Goal: Transaction & Acquisition: Purchase product/service

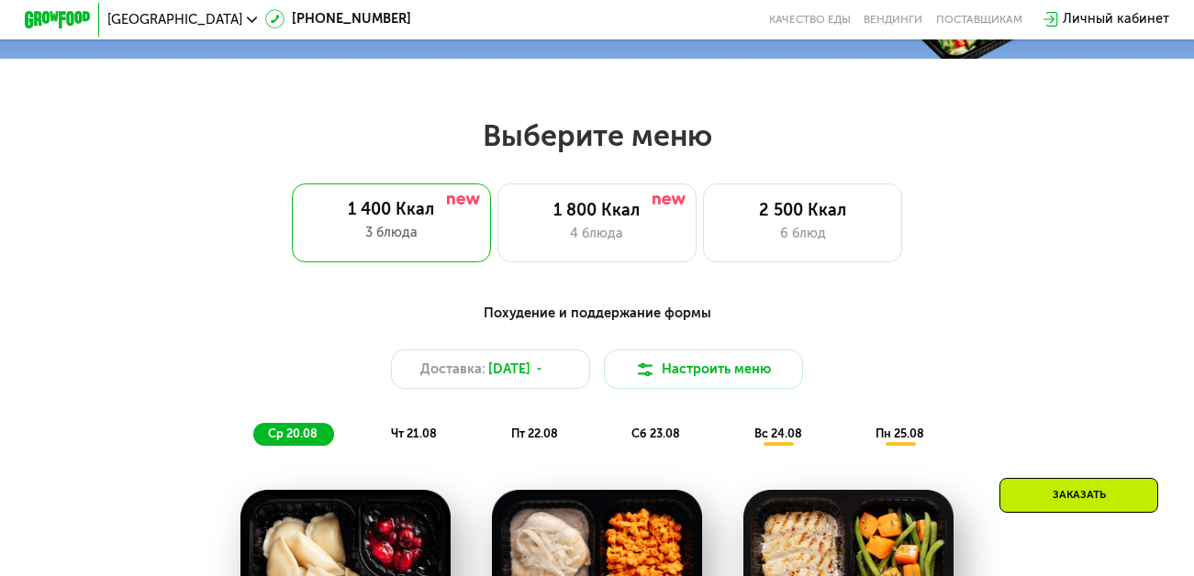
scroll to position [734, 0]
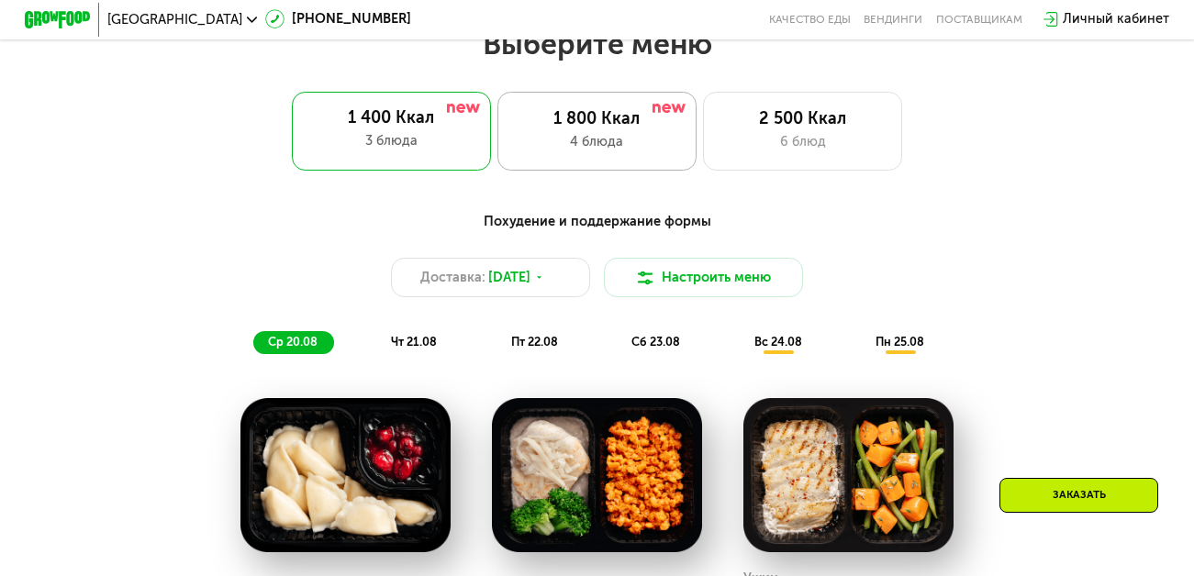
click at [593, 129] on div "1 800 Ккал" at bounding box center [597, 119] width 164 height 20
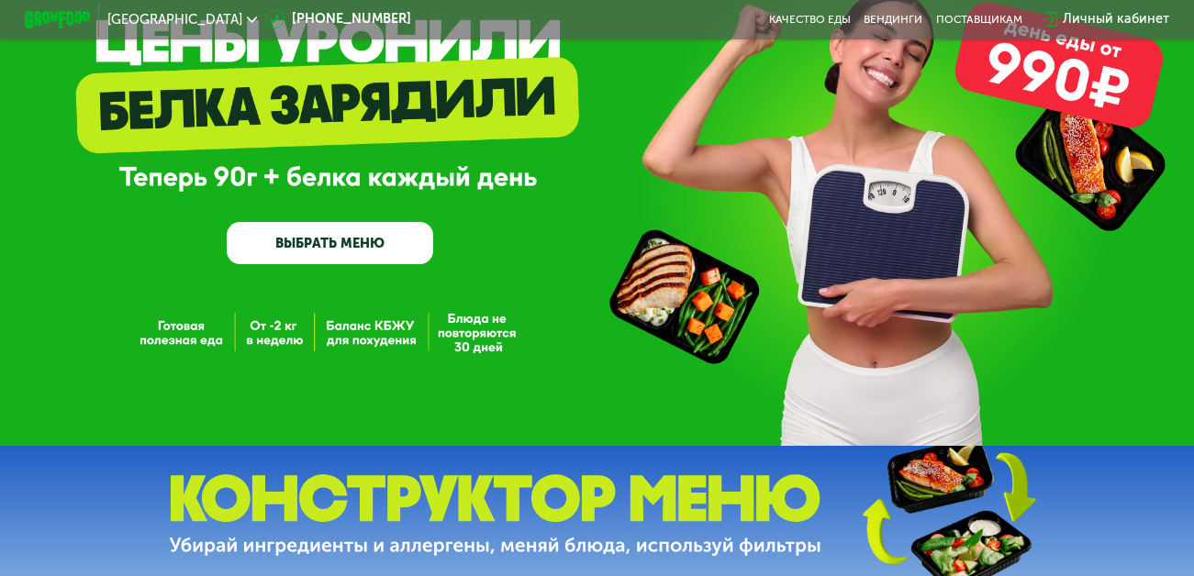
scroll to position [92, 0]
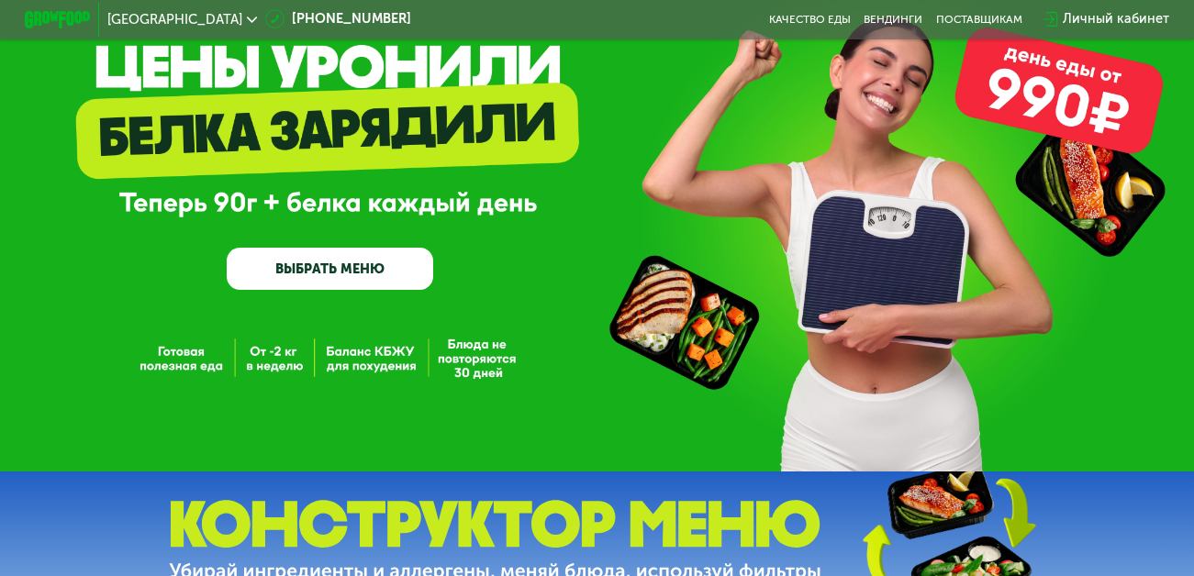
click at [341, 280] on link "ВЫБРАТЬ МЕНЮ" at bounding box center [330, 268] width 207 height 41
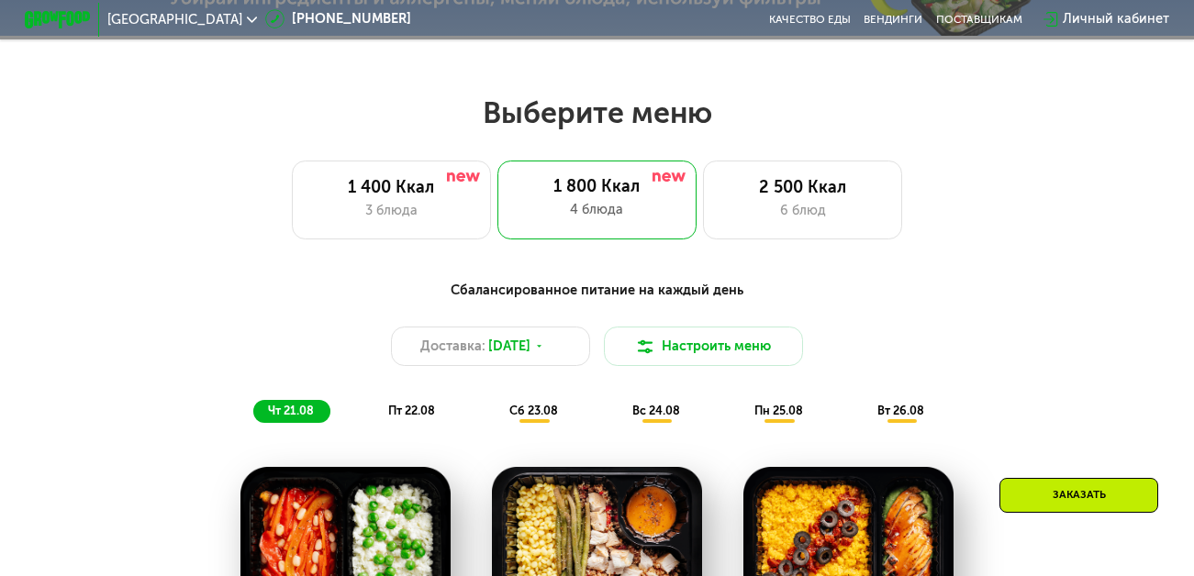
scroll to position [728, 0]
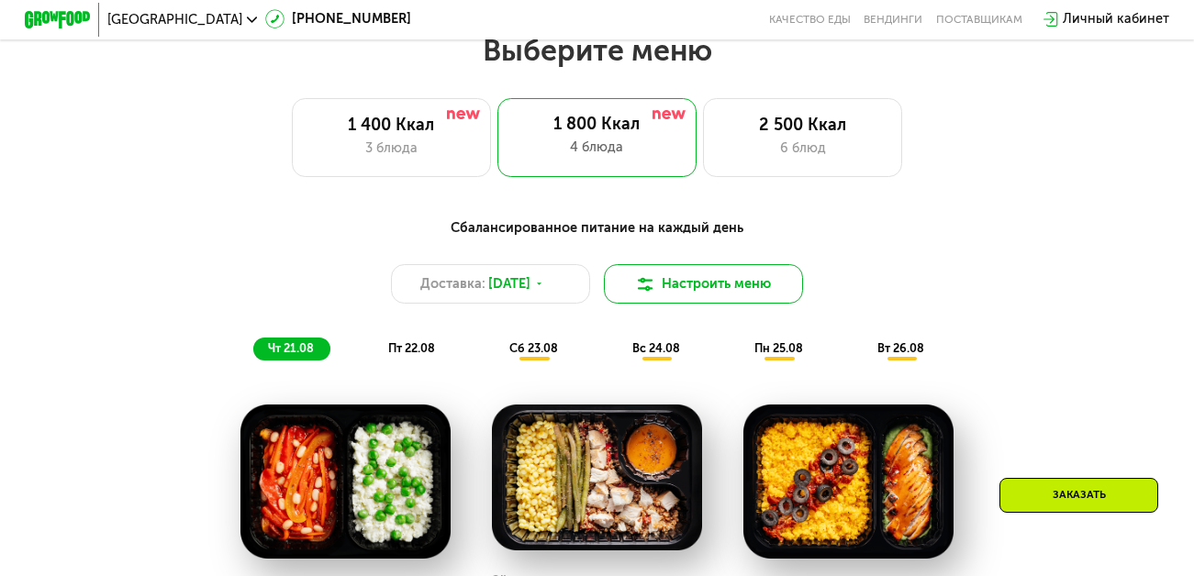
click at [702, 294] on button "Настроить меню" at bounding box center [703, 283] width 199 height 39
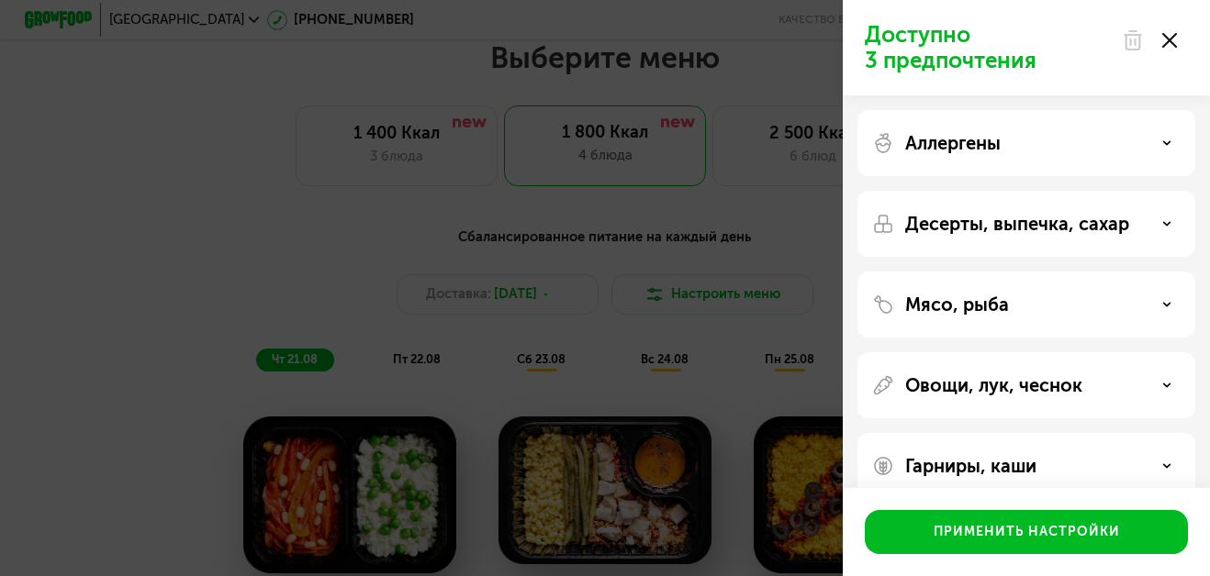
click at [1168, 39] on use at bounding box center [1169, 40] width 15 height 15
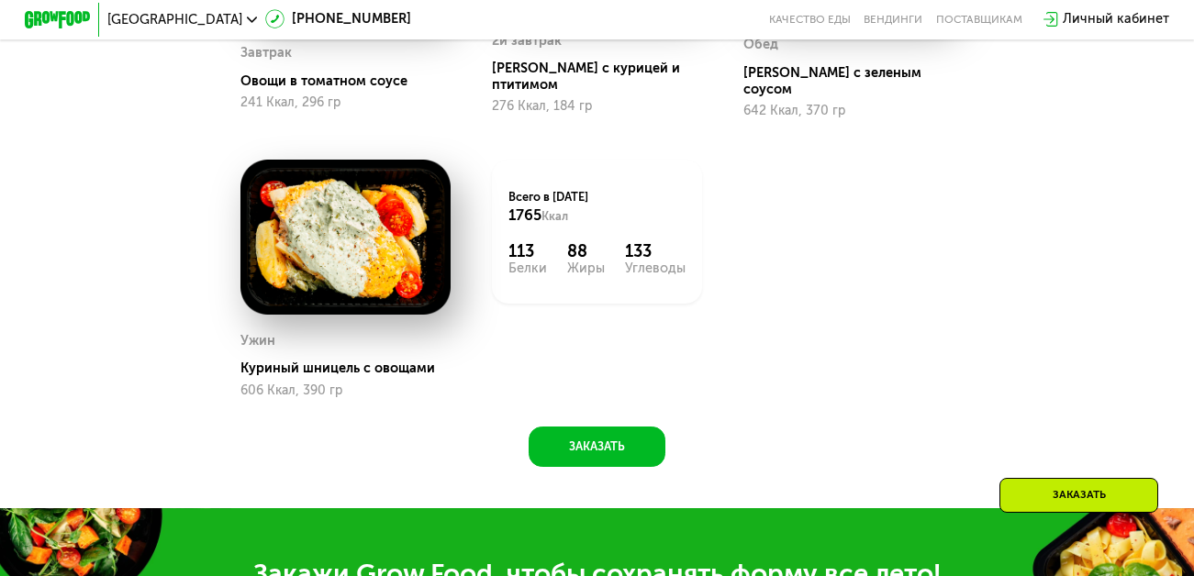
scroll to position [1279, 0]
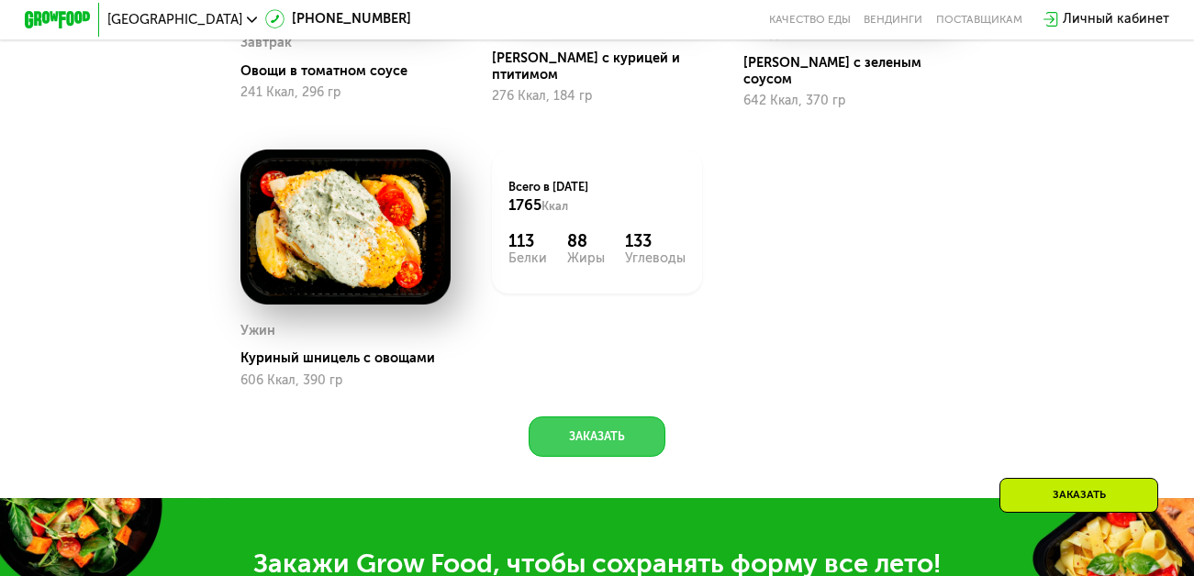
click at [614, 432] on button "Заказать" at bounding box center [598, 436] width 138 height 39
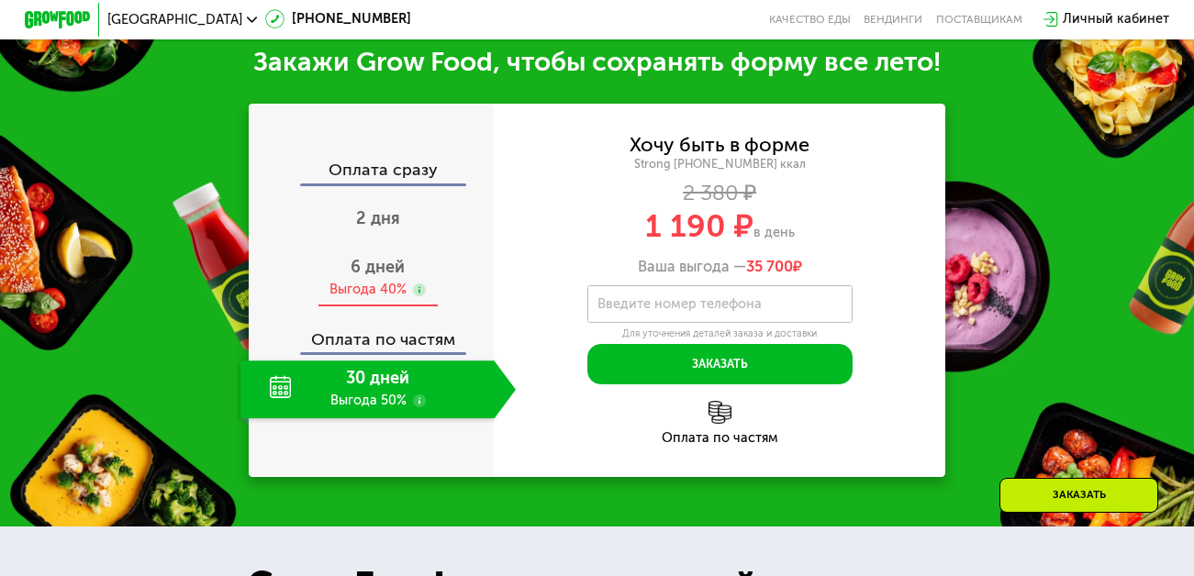
click at [392, 274] on span "6 дней" at bounding box center [378, 267] width 54 height 20
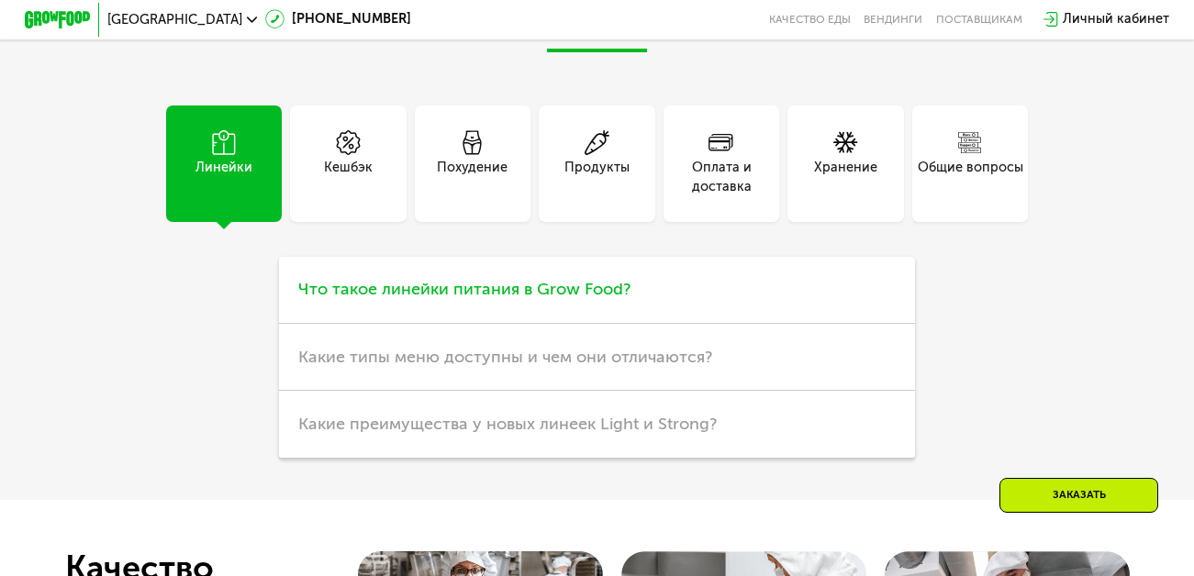
scroll to position [4167, 0]
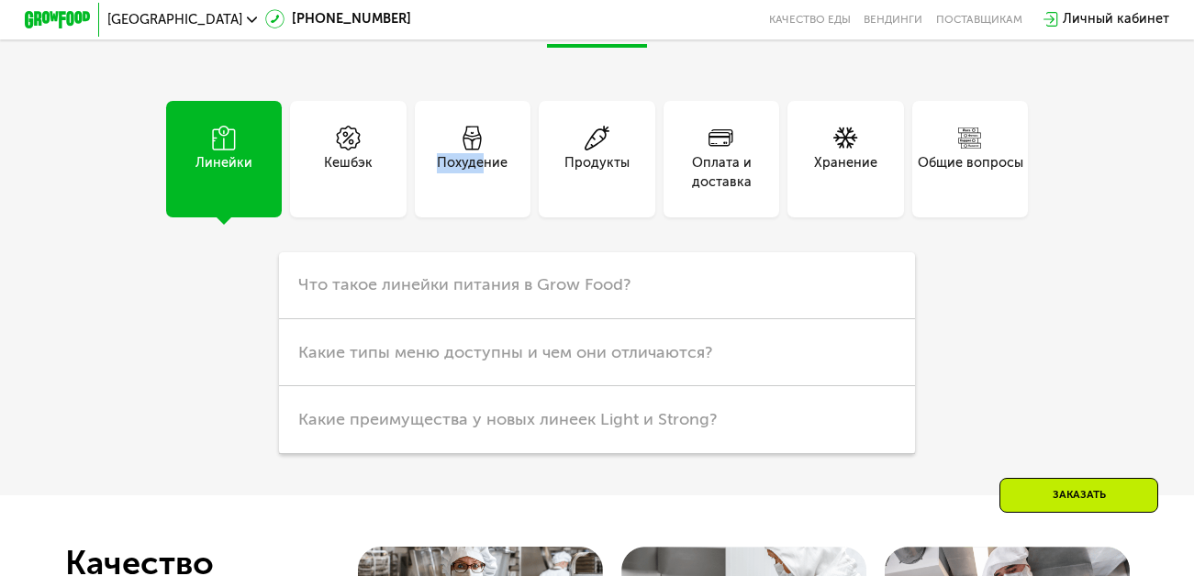
click at [484, 172] on div "Похудение" at bounding box center [473, 159] width 116 height 116
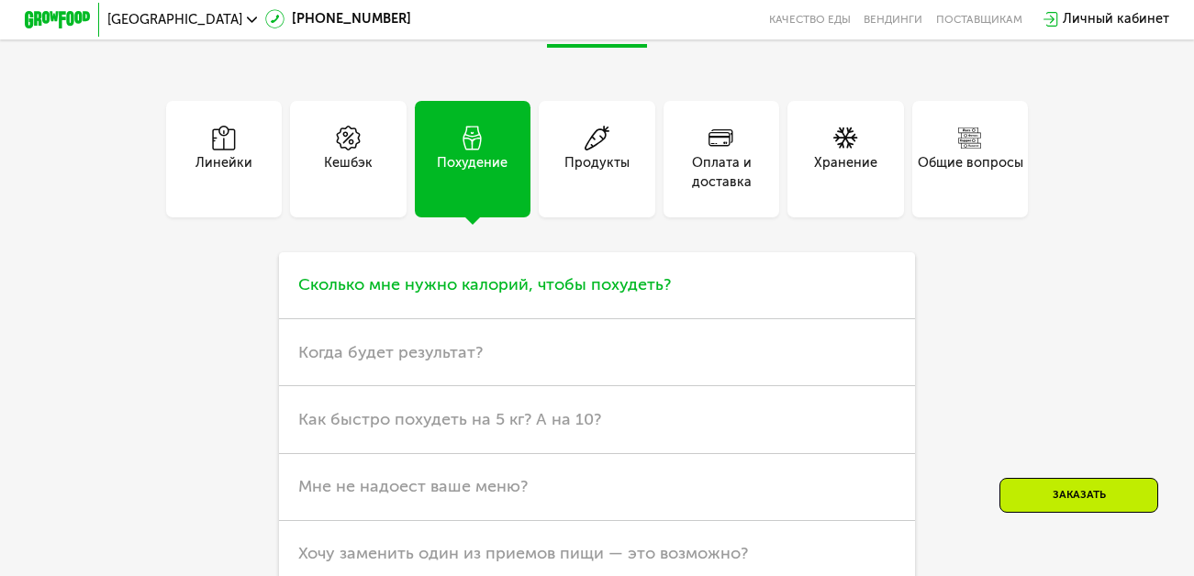
click at [582, 295] on span "Сколько мне нужно калорий, чтобы похудеть?" at bounding box center [484, 284] width 373 height 20
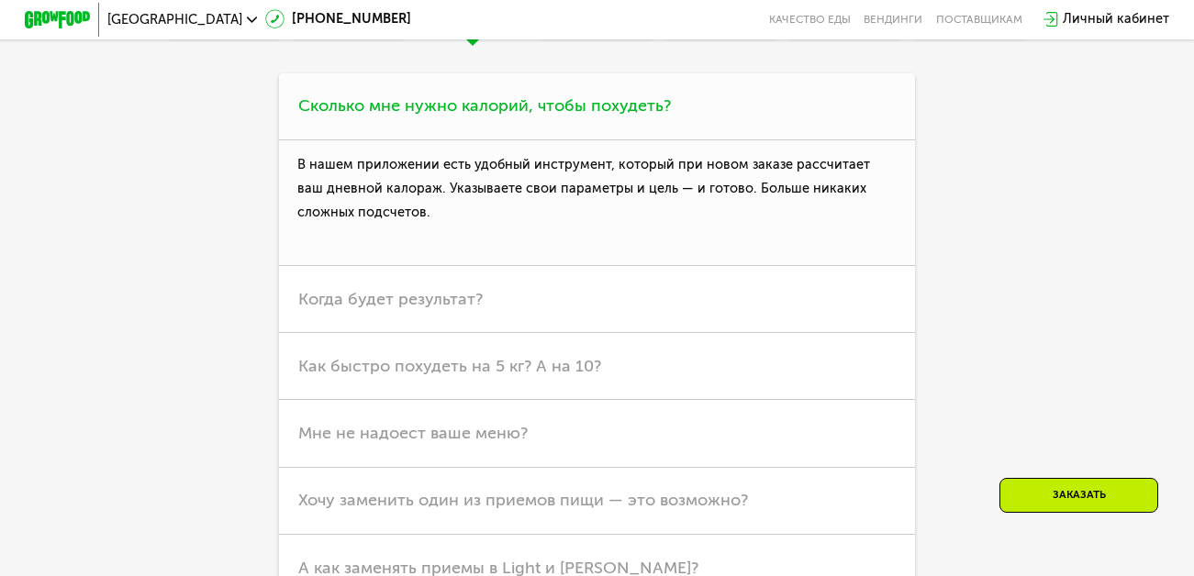
scroll to position [4350, 0]
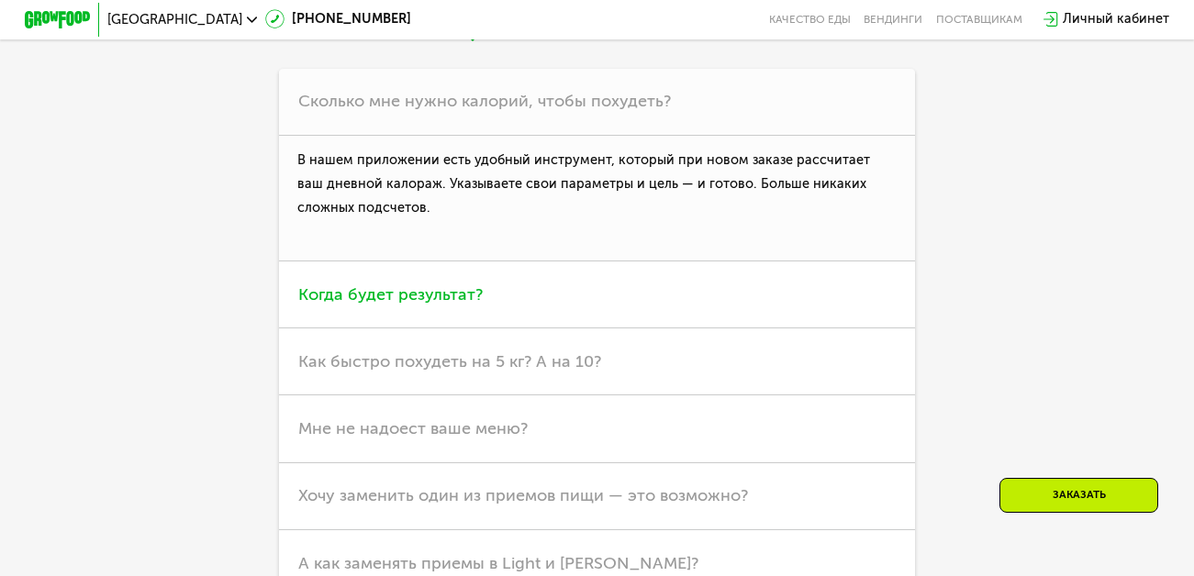
click at [415, 305] on span "Когда будет результат?" at bounding box center [390, 295] width 184 height 20
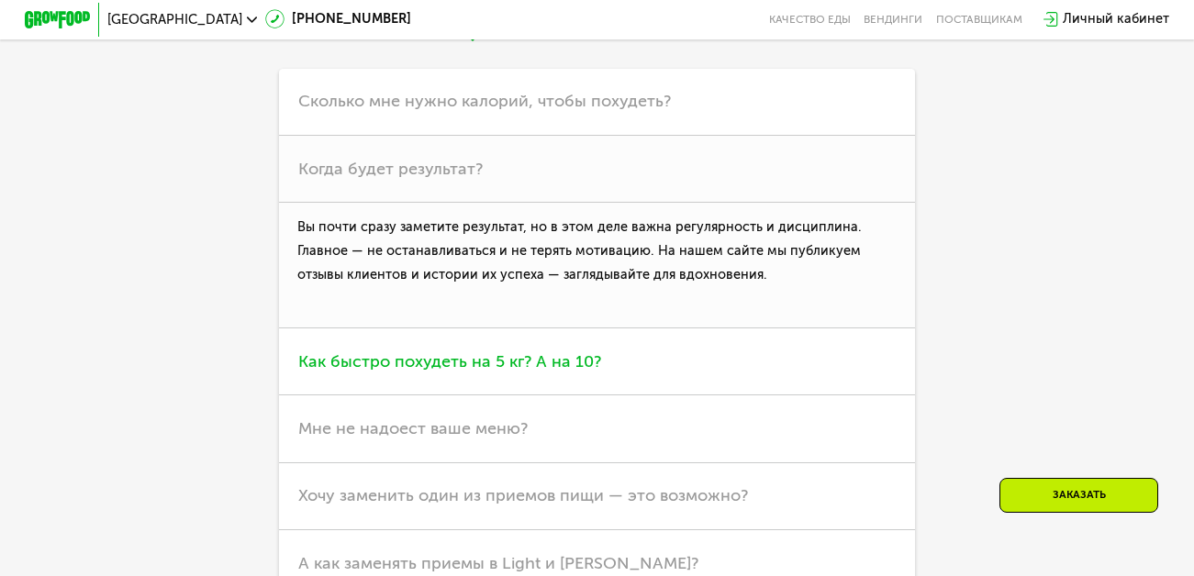
click at [474, 372] on span "Как быстро похудеть на 5 кг? А на 10?" at bounding box center [449, 362] width 303 height 20
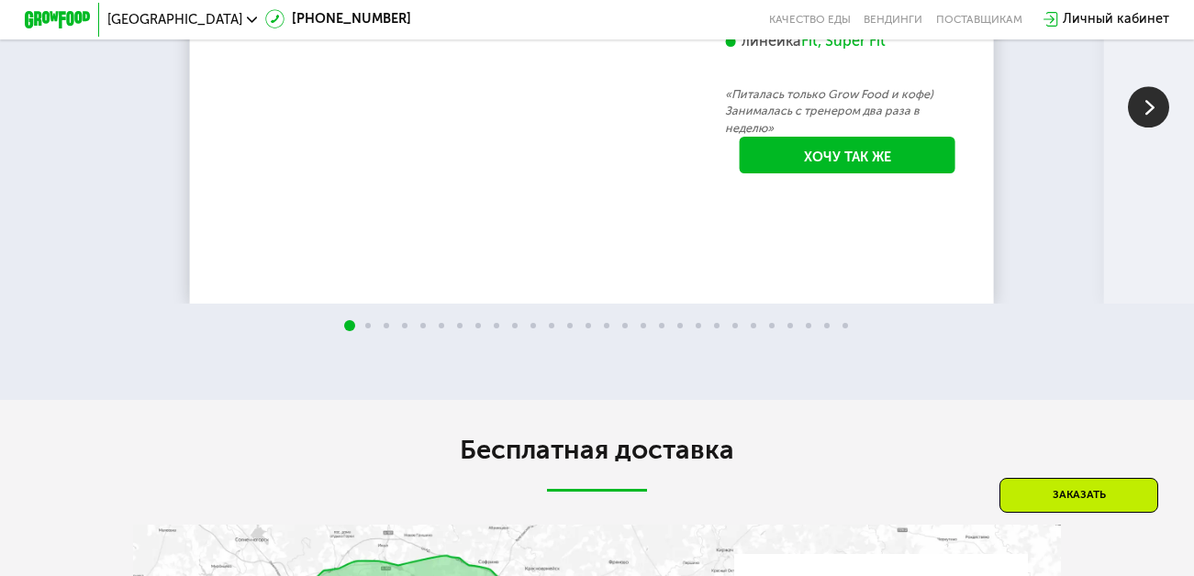
scroll to position [2981, 0]
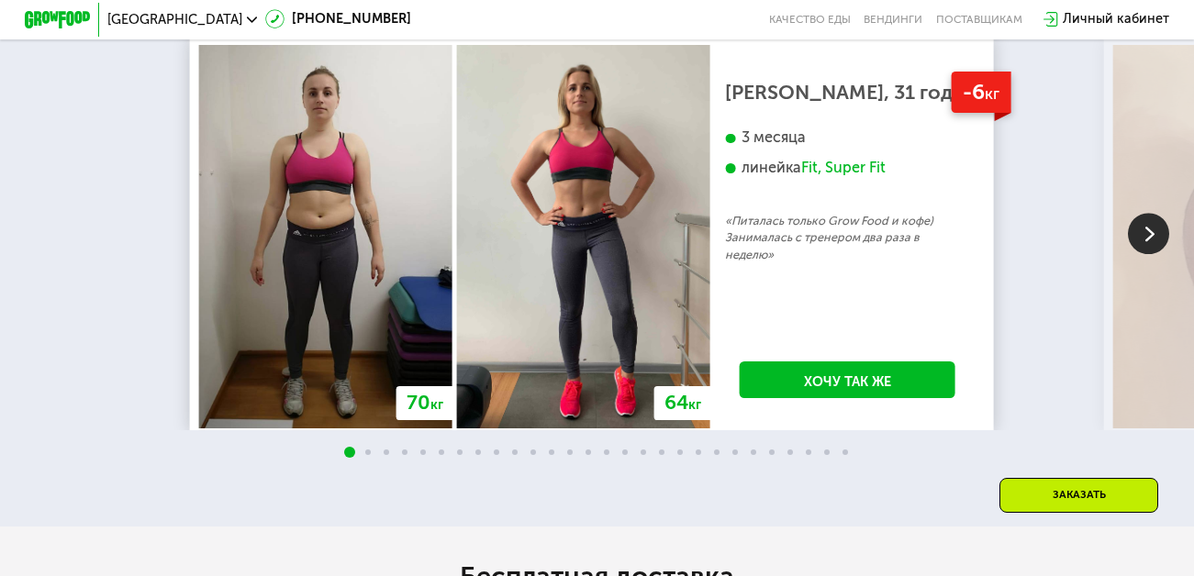
click at [1145, 251] on img at bounding box center [1148, 233] width 41 height 41
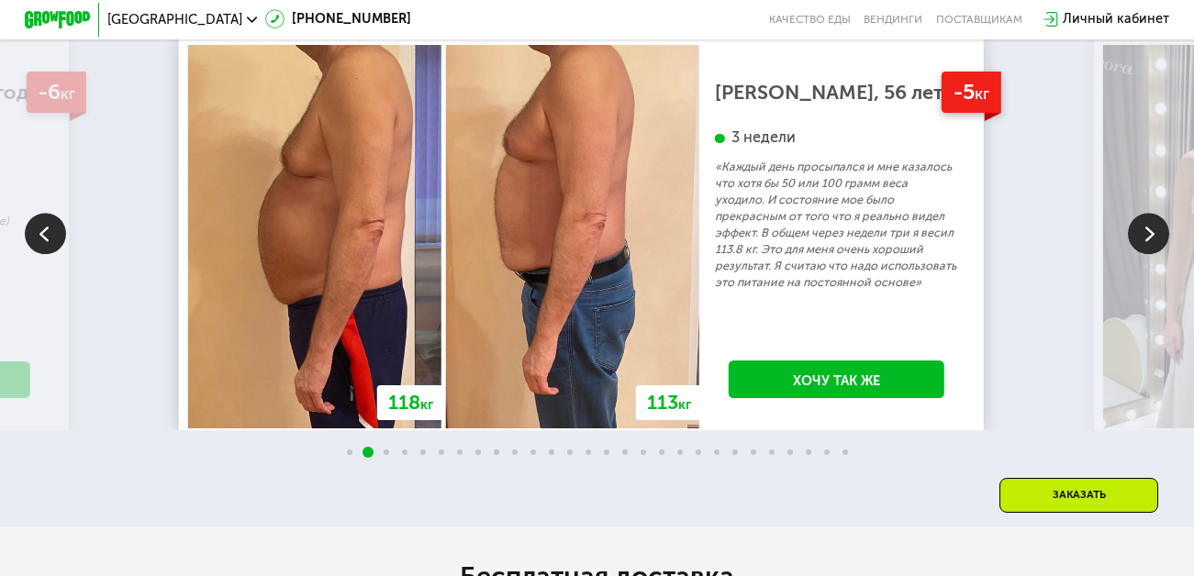
scroll to position [2889, 0]
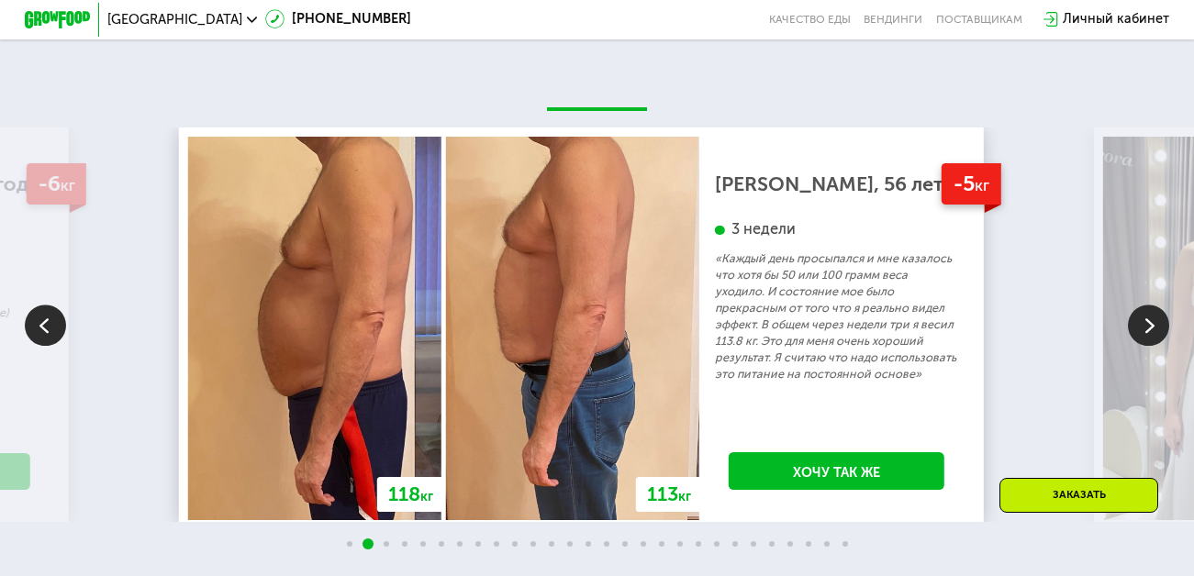
click at [1145, 338] on img at bounding box center [1148, 325] width 41 height 41
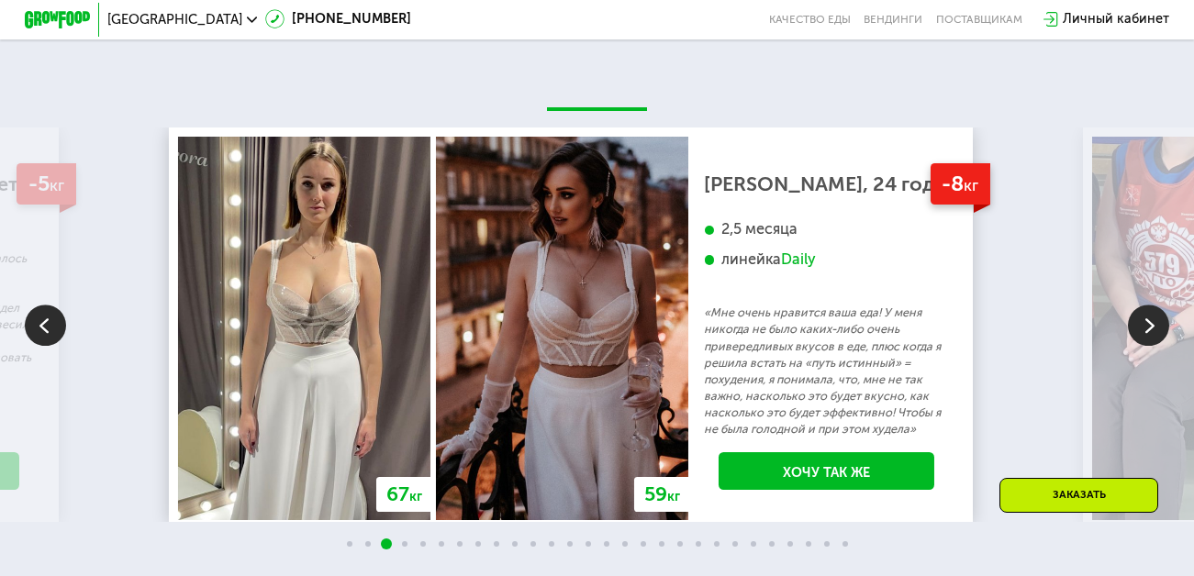
click at [1145, 338] on img at bounding box center [1148, 325] width 41 height 41
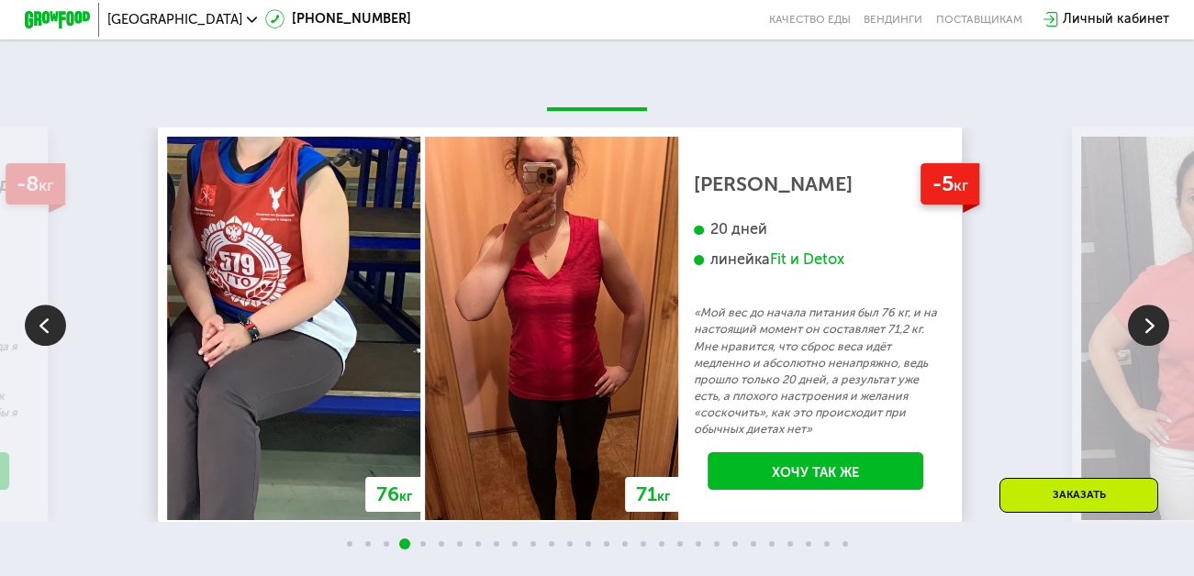
click at [1146, 337] on img at bounding box center [1148, 325] width 41 height 41
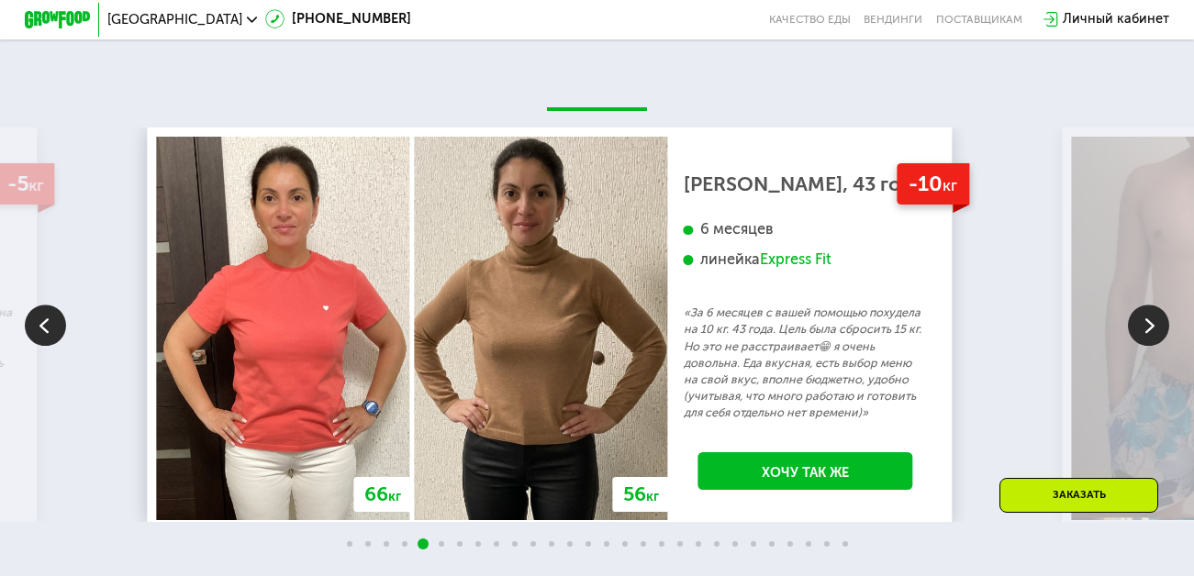
click at [1146, 337] on img at bounding box center [1148, 325] width 41 height 41
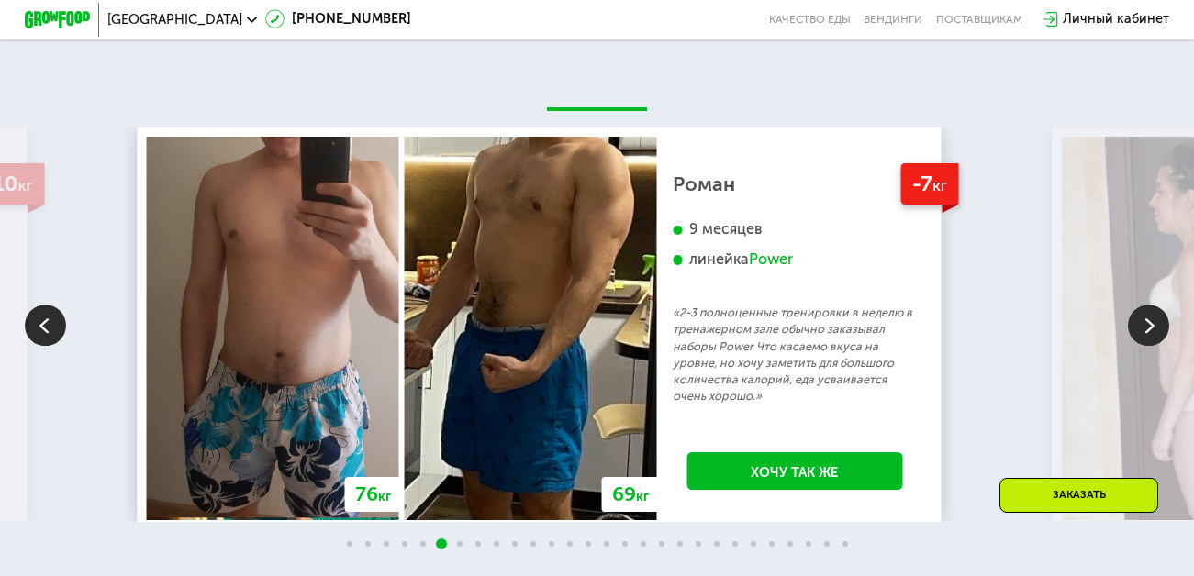
click at [1146, 337] on img at bounding box center [1148, 325] width 41 height 41
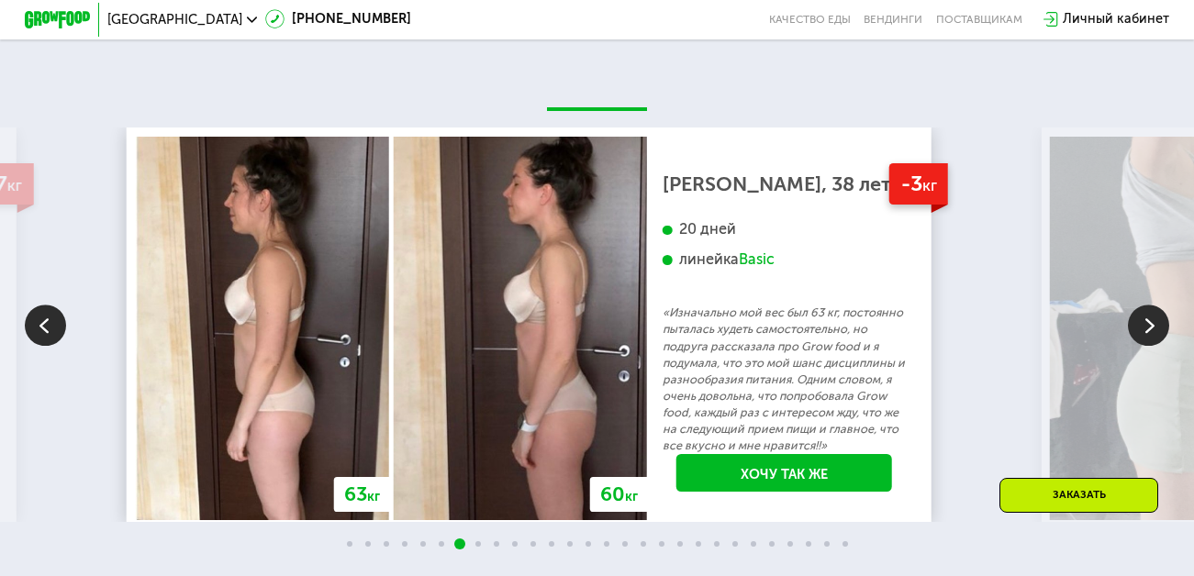
click at [1146, 337] on img at bounding box center [1148, 325] width 41 height 41
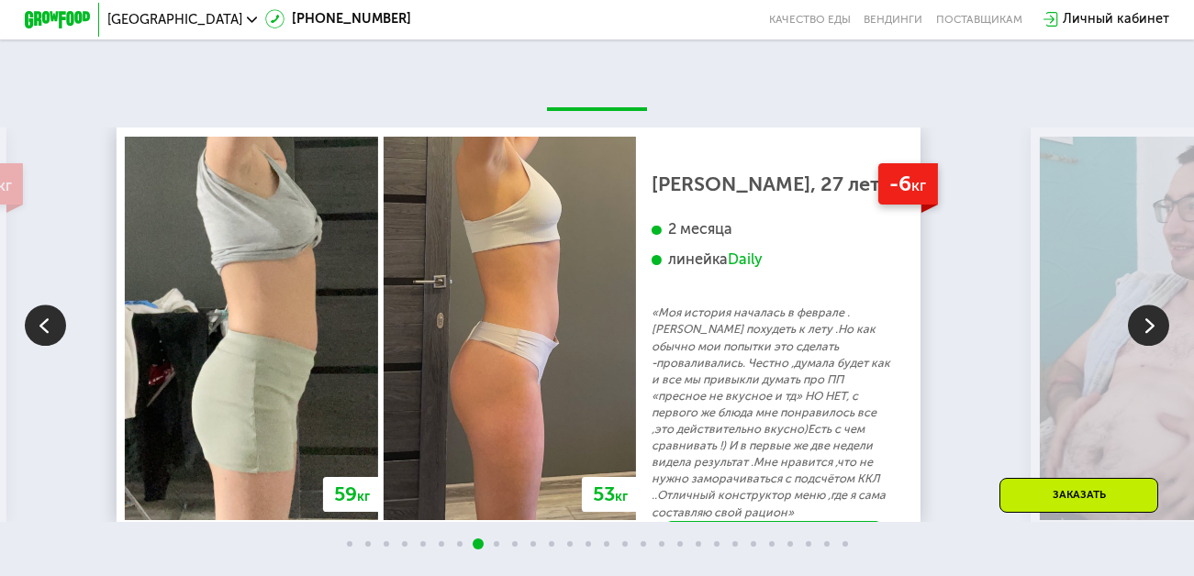
click at [1150, 341] on img at bounding box center [1148, 325] width 41 height 41
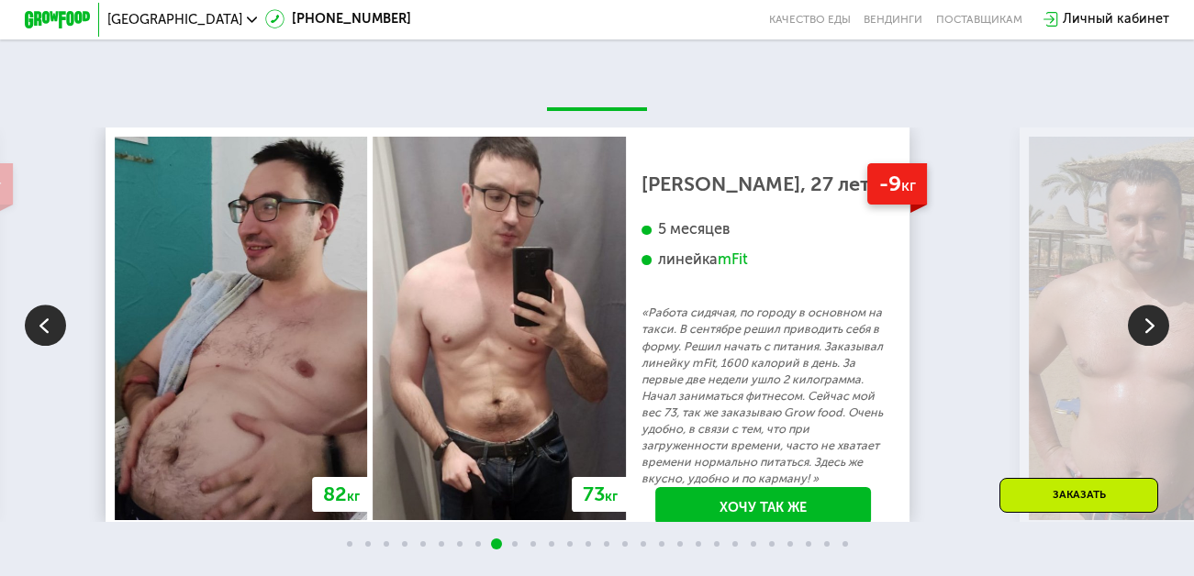
click at [1150, 341] on img at bounding box center [1148, 325] width 41 height 41
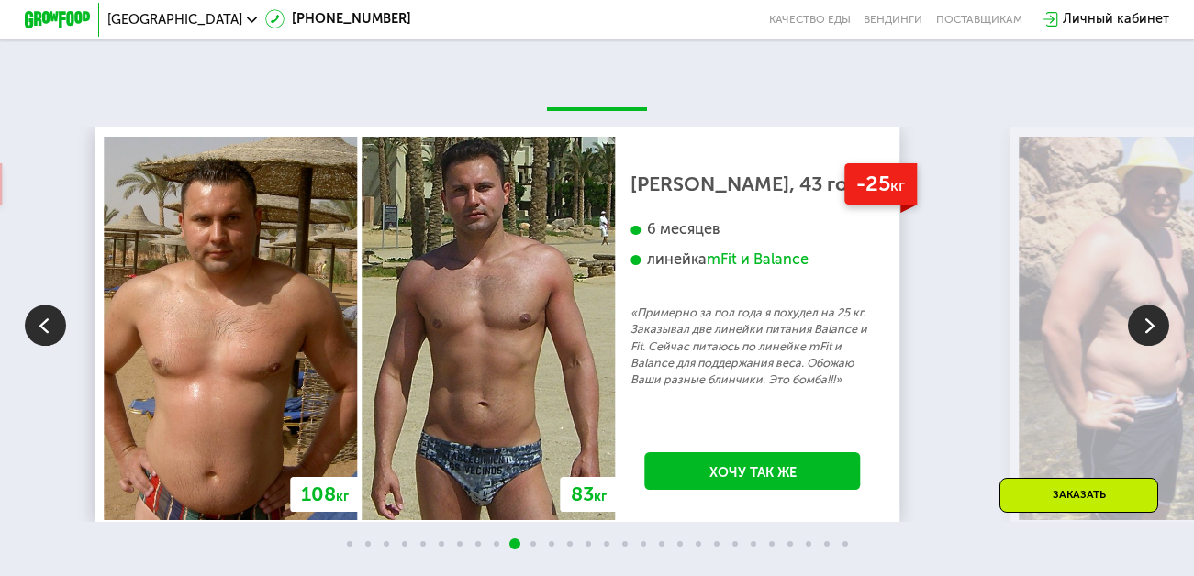
click at [1150, 341] on img at bounding box center [1148, 325] width 41 height 41
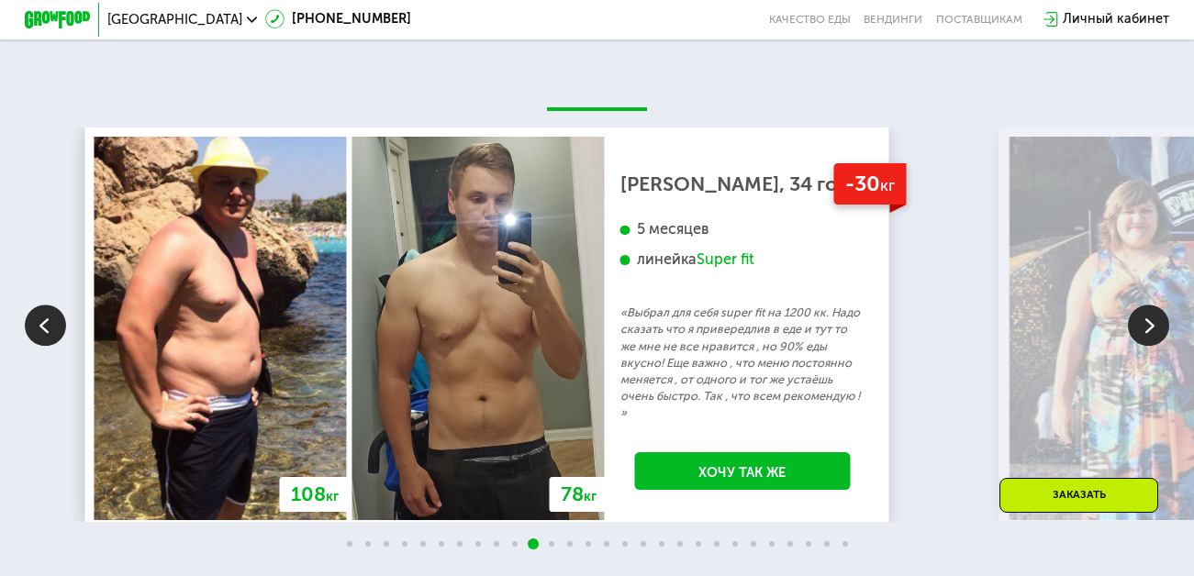
click at [1148, 336] on img at bounding box center [1148, 325] width 41 height 41
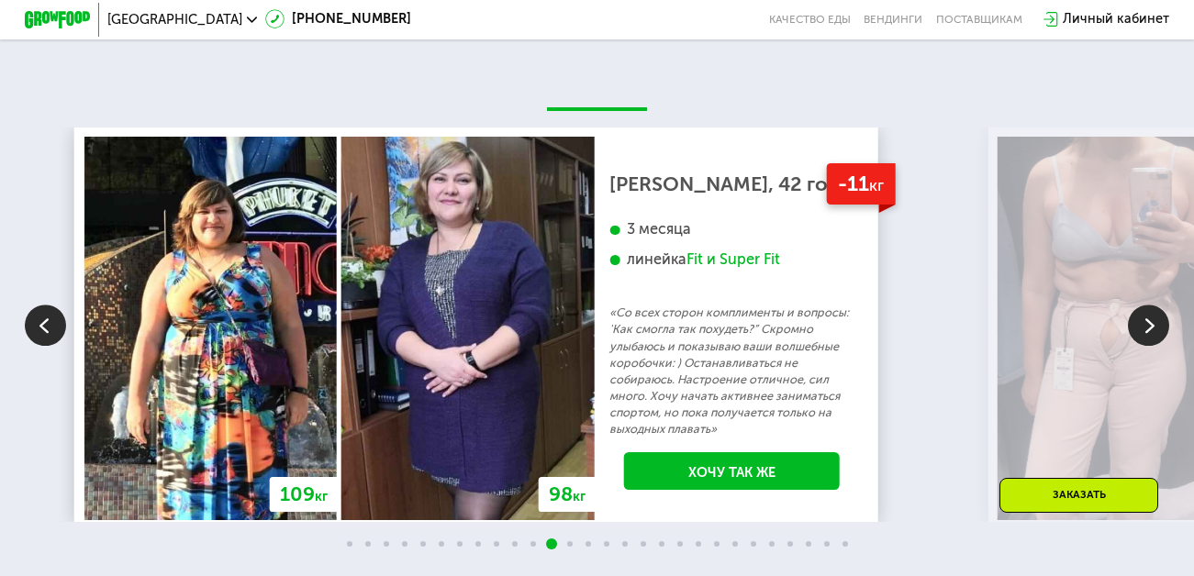
click at [1145, 335] on img at bounding box center [1148, 325] width 41 height 41
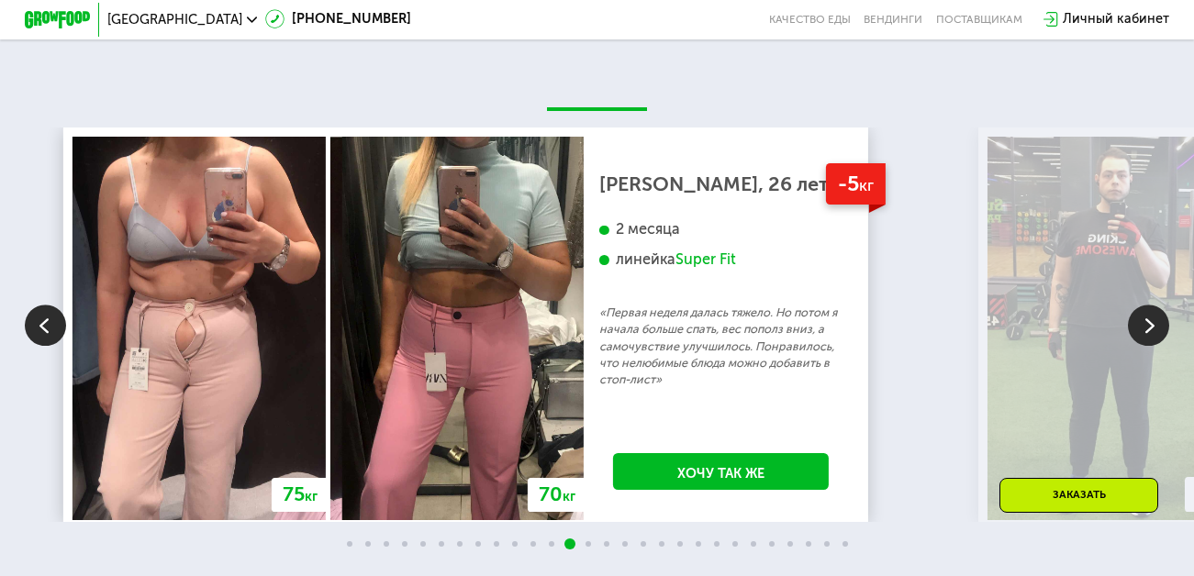
click at [1145, 335] on img at bounding box center [1148, 325] width 41 height 41
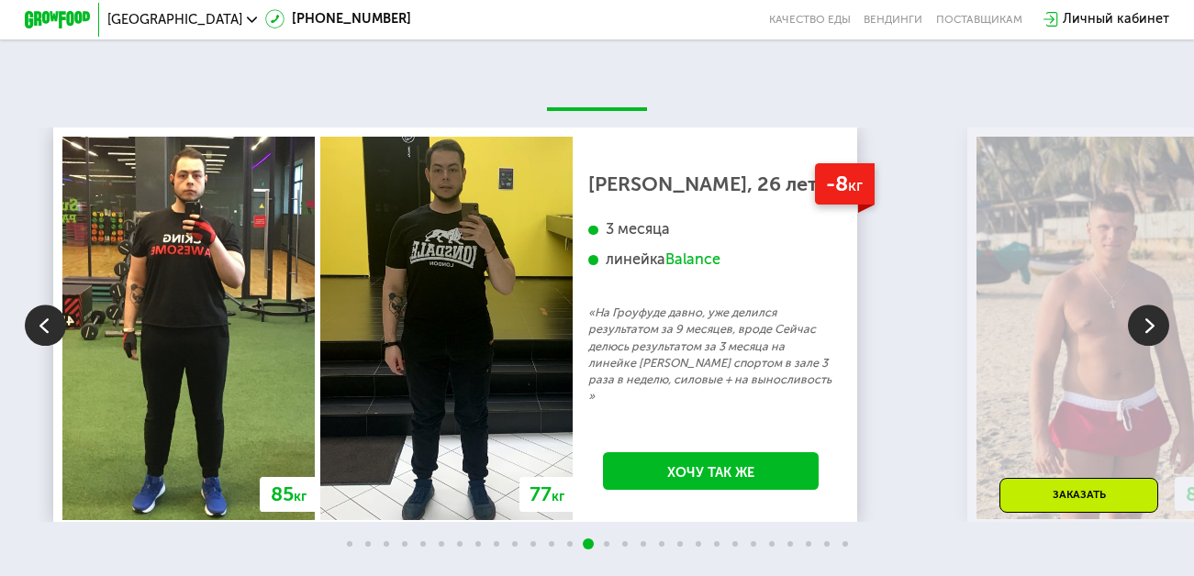
click at [1145, 335] on img at bounding box center [1148, 325] width 41 height 41
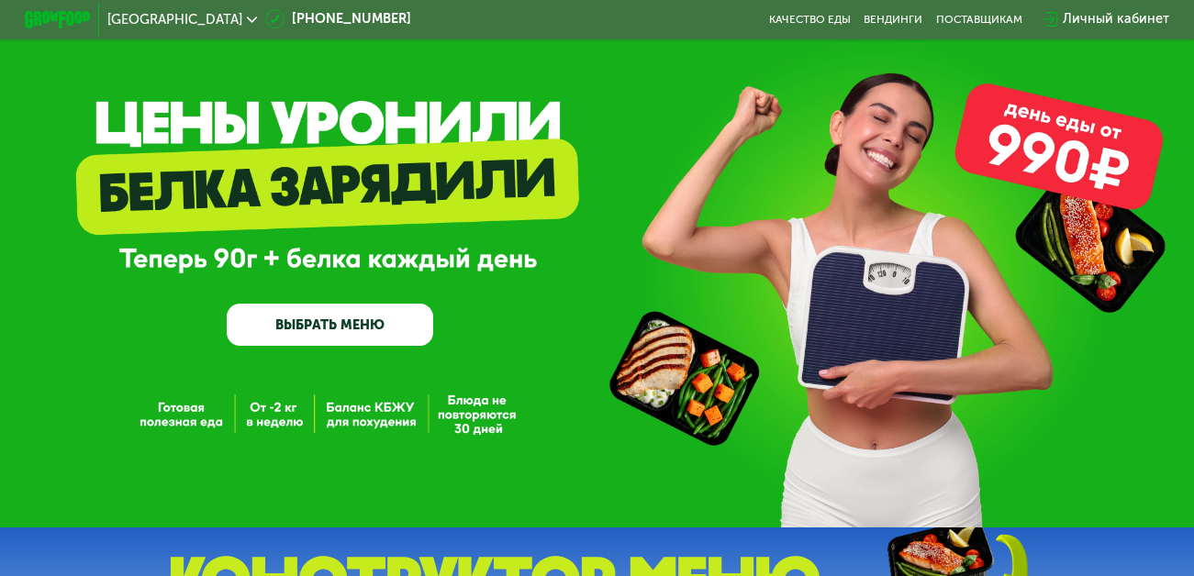
scroll to position [0, 0]
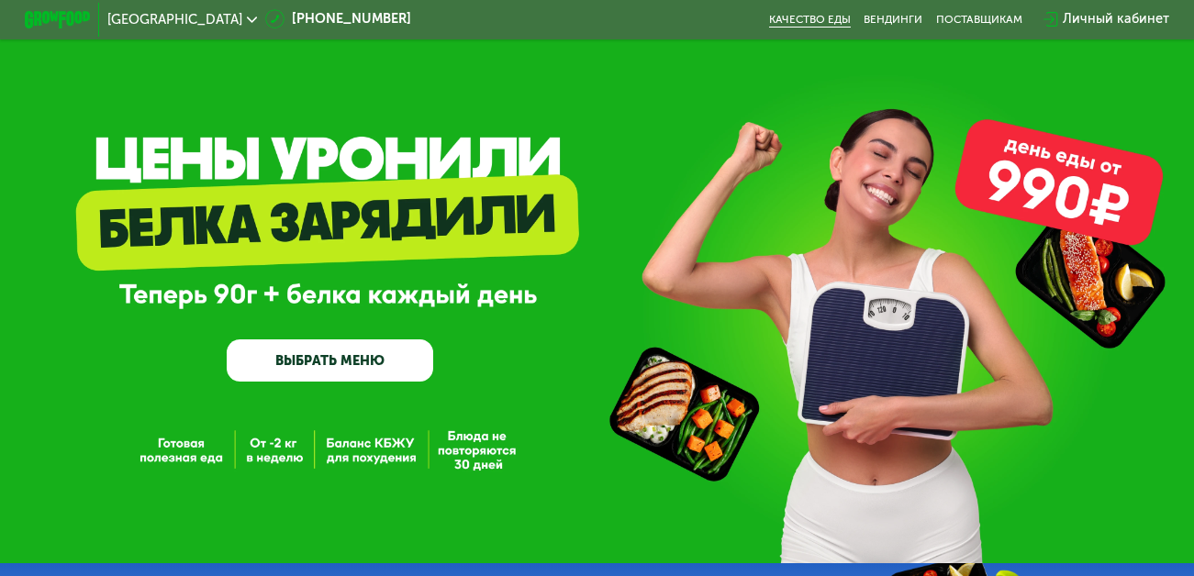
click at [804, 19] on link "Качество еды" at bounding box center [810, 19] width 82 height 13
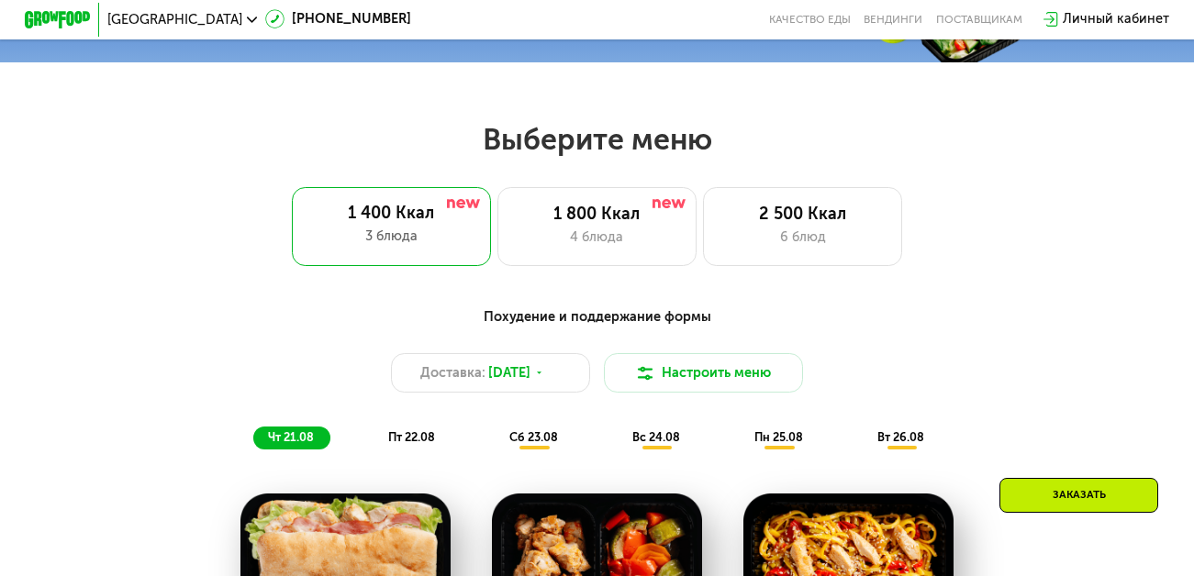
scroll to position [642, 0]
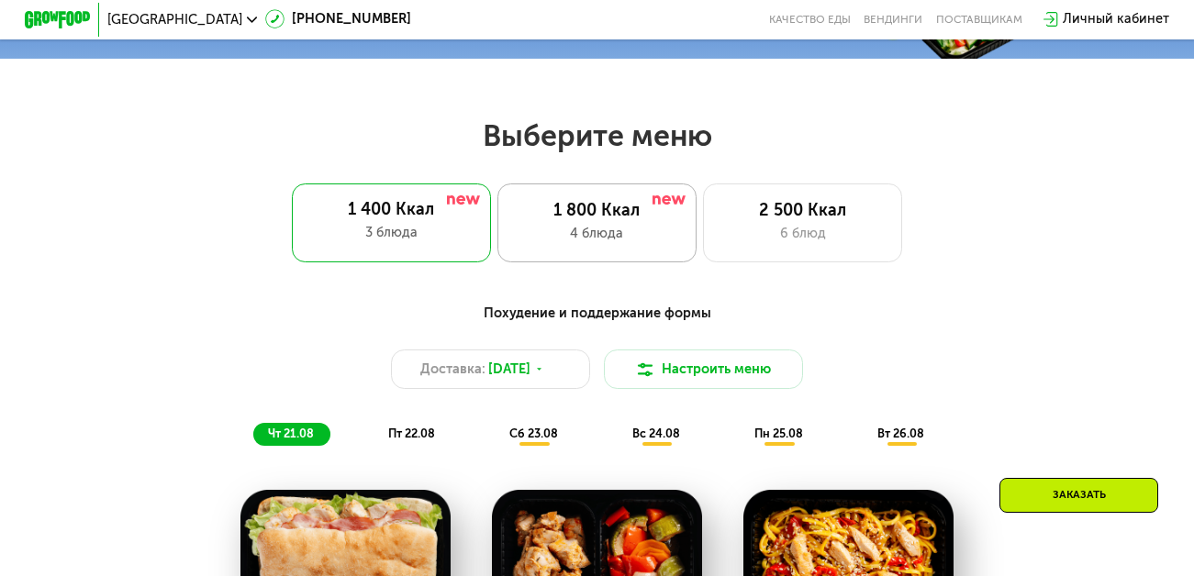
click at [595, 233] on div "4 блюда" at bounding box center [597, 234] width 164 height 20
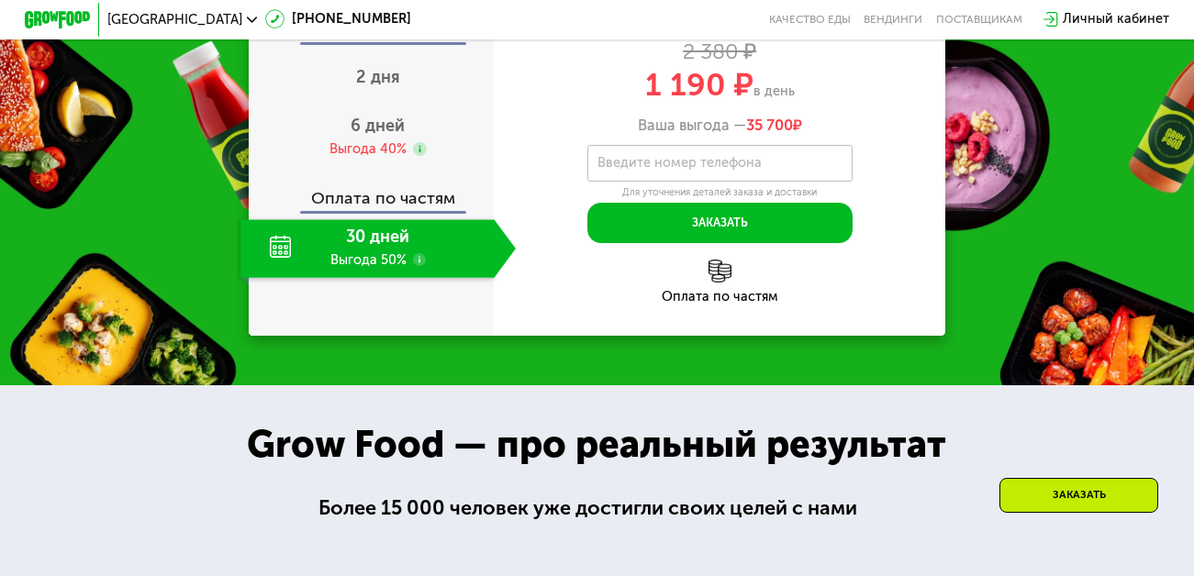
scroll to position [1744, 0]
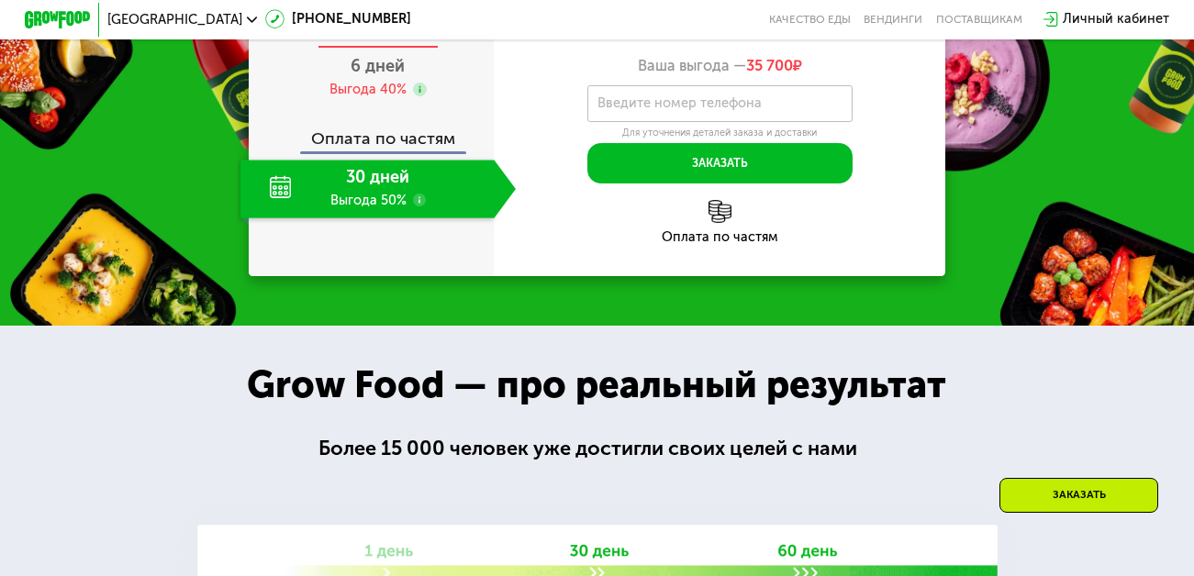
click at [392, 28] on span "2 дня" at bounding box center [378, 17] width 44 height 20
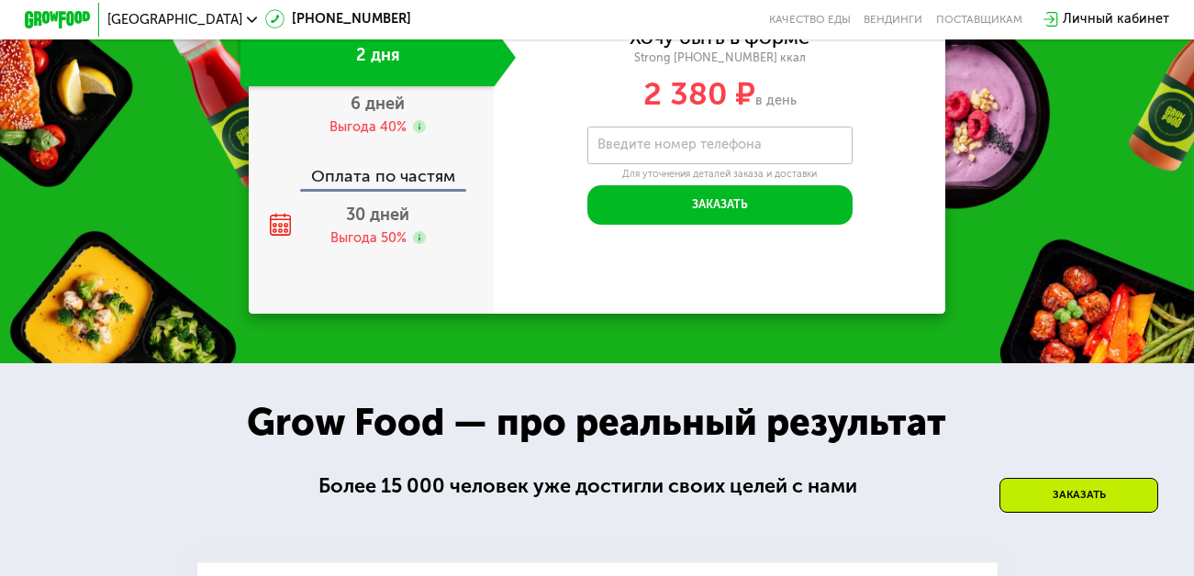
scroll to position [1759, 0]
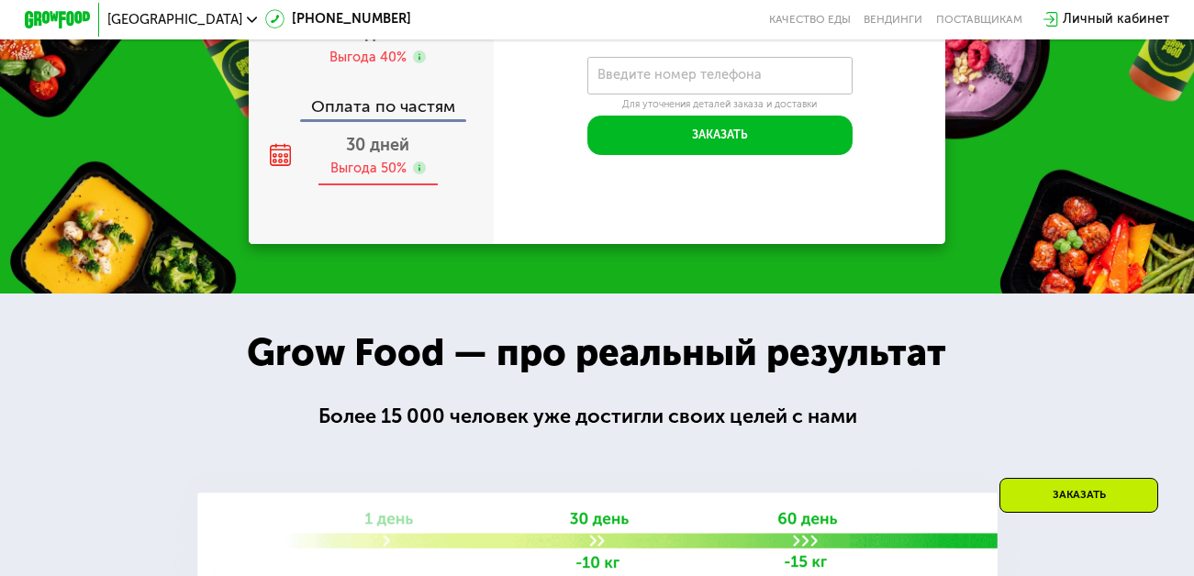
click at [370, 155] on span "30 дней" at bounding box center [377, 145] width 63 height 20
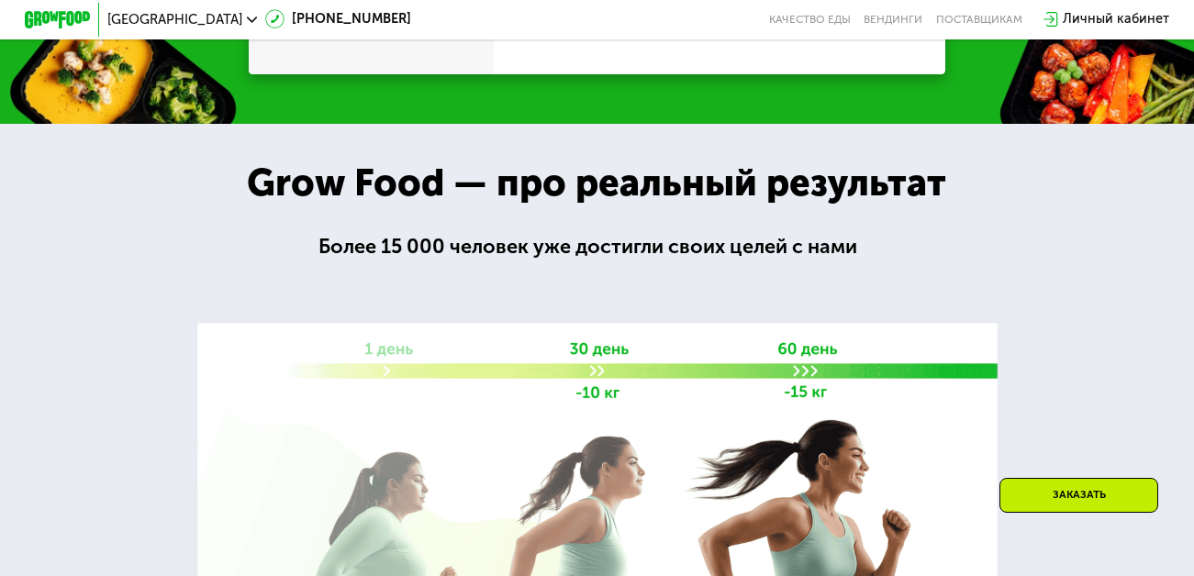
scroll to position [1908, 0]
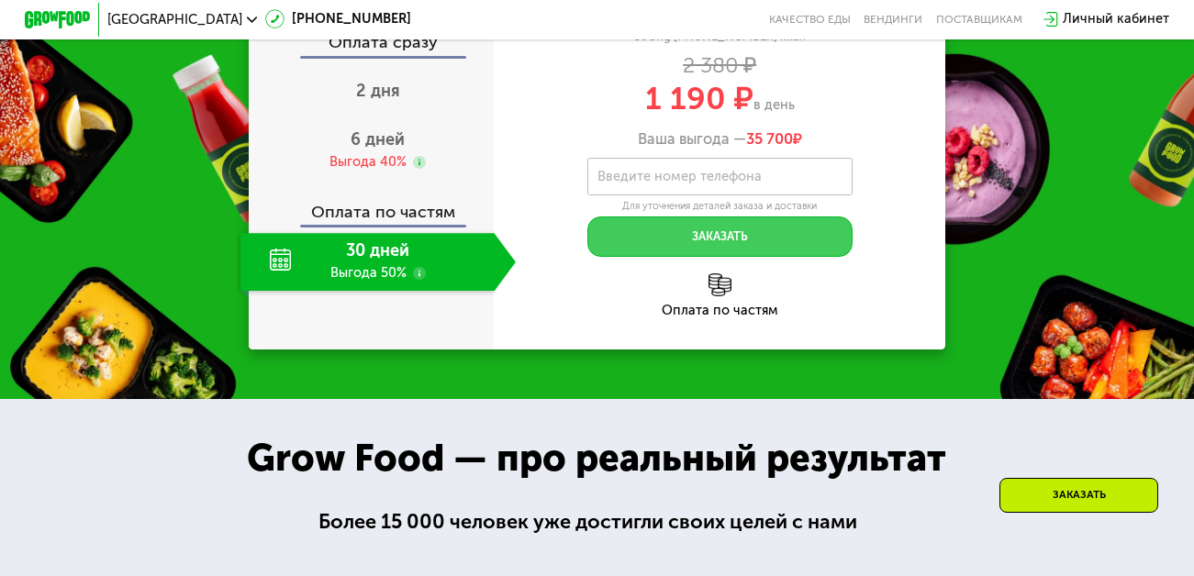
click at [685, 245] on button "Заказать" at bounding box center [719, 236] width 265 height 39
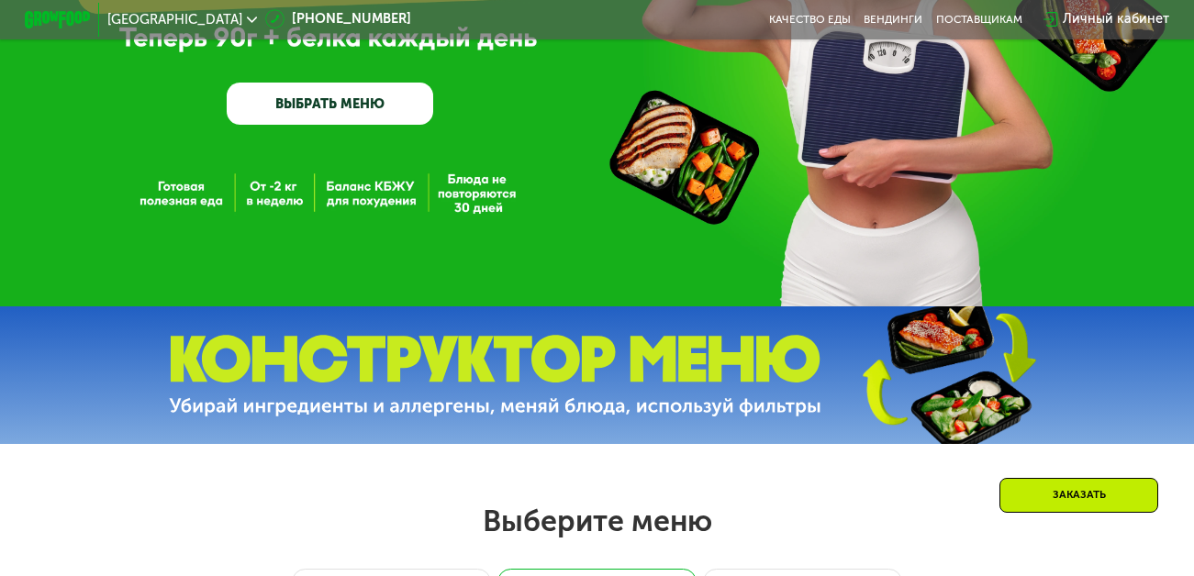
scroll to position [256, 0]
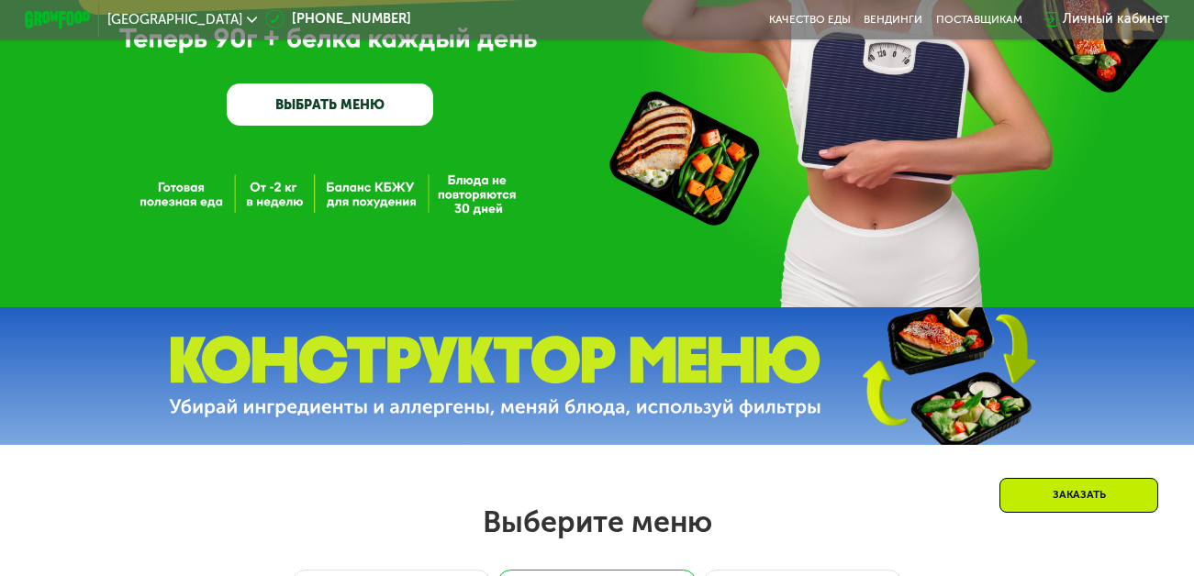
click at [285, 103] on link "ВЫБРАТЬ МЕНЮ" at bounding box center [330, 104] width 207 height 41
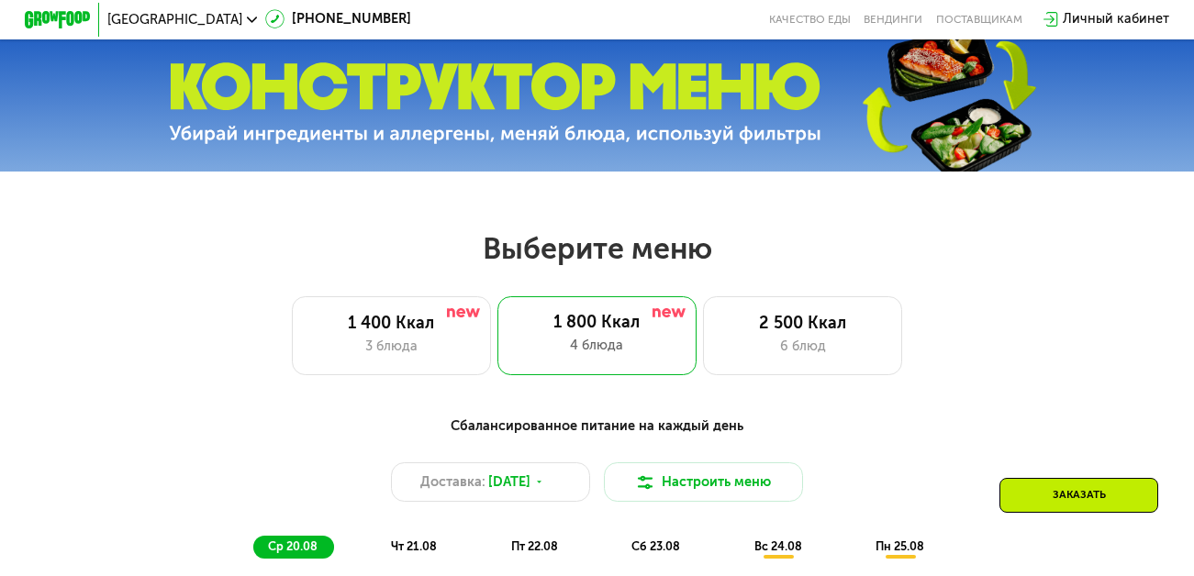
scroll to position [728, 0]
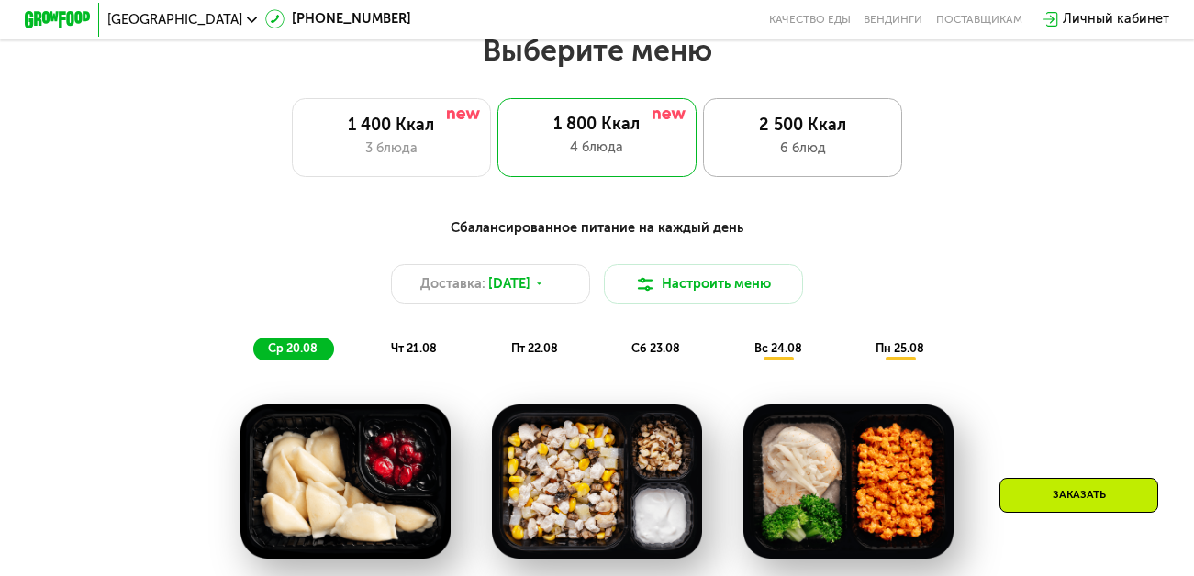
click at [747, 131] on div "2 500 Ккал" at bounding box center [802, 126] width 164 height 20
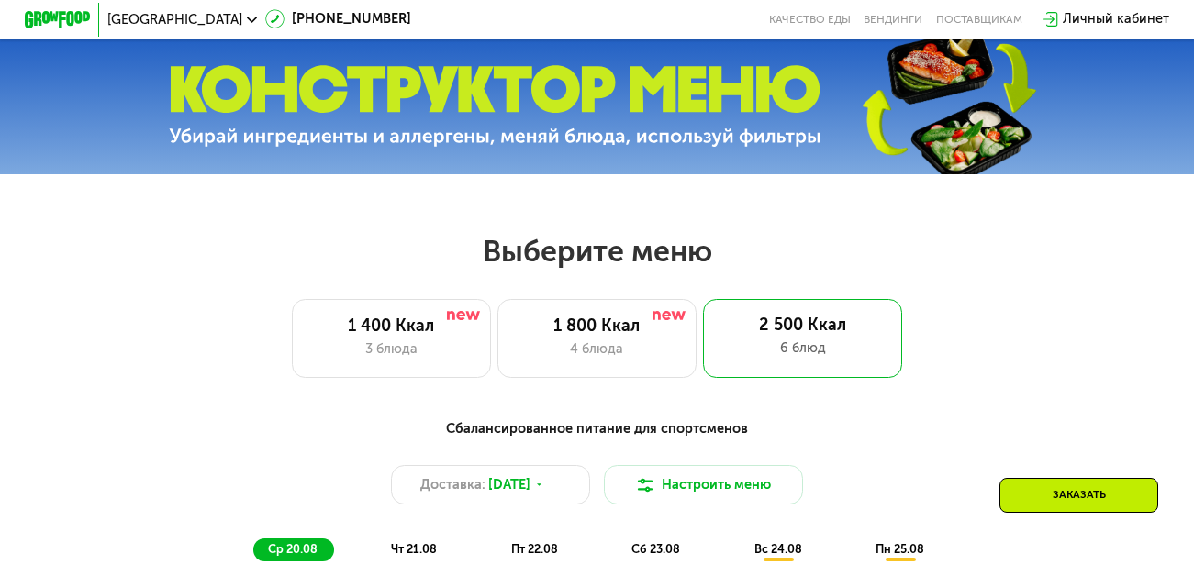
scroll to position [452, 0]
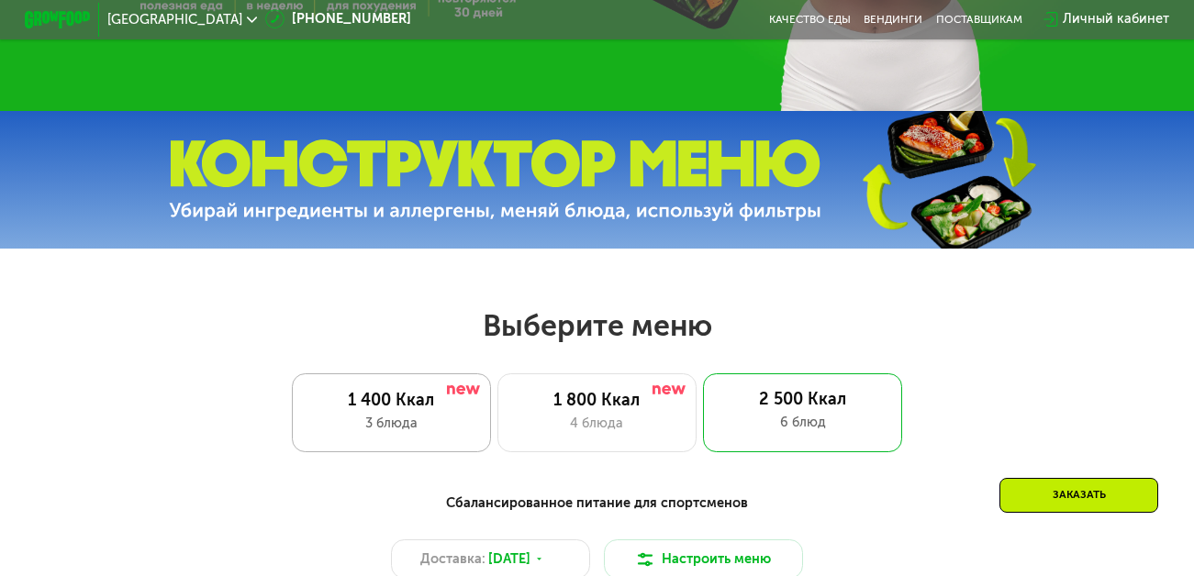
click at [497, 395] on div "1 400 Ккал 3 блюда" at bounding box center [596, 414] width 199 height 80
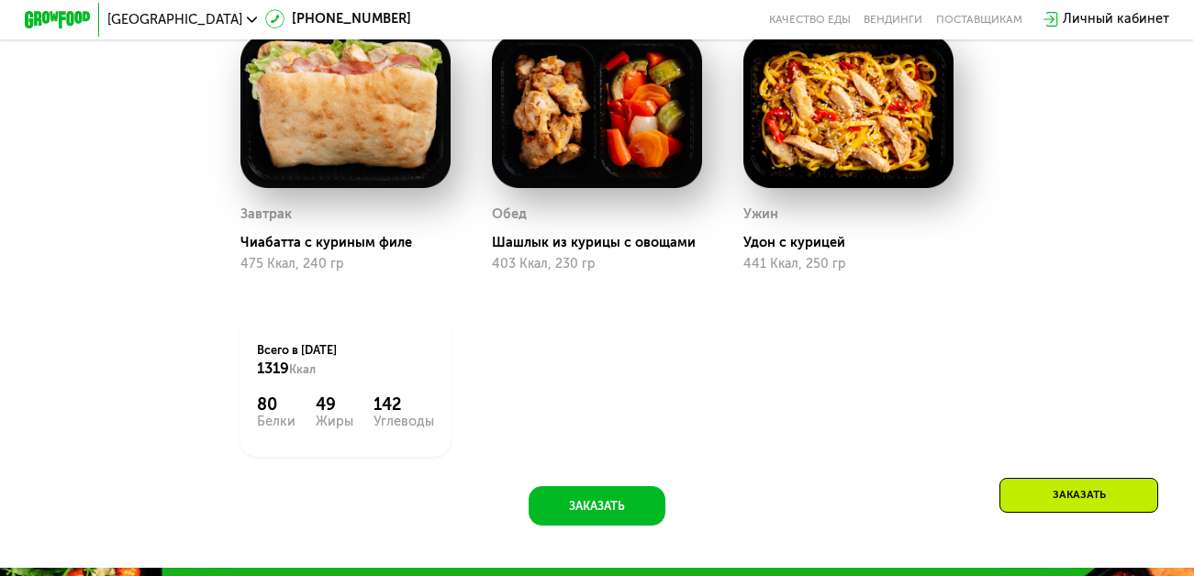
scroll to position [1187, 0]
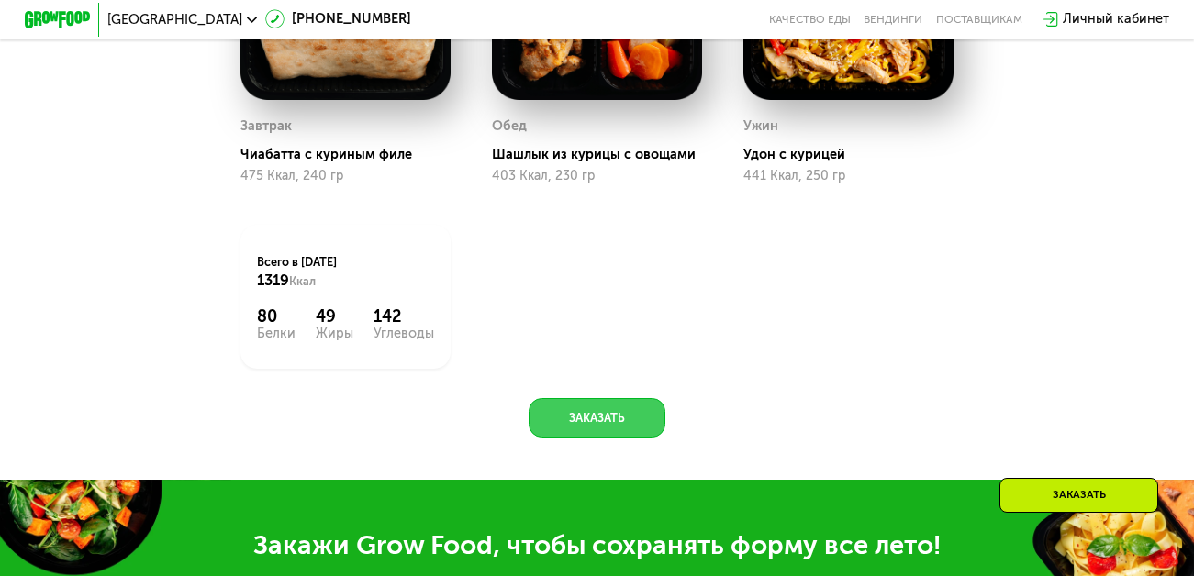
click at [589, 432] on button "Заказать" at bounding box center [598, 417] width 138 height 39
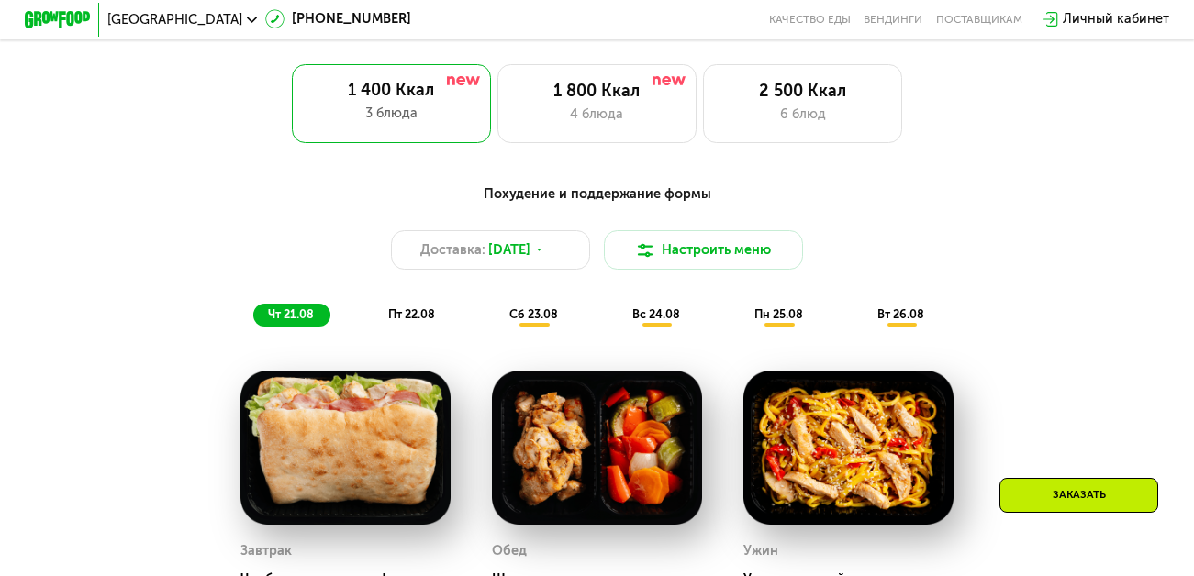
scroll to position [676, 0]
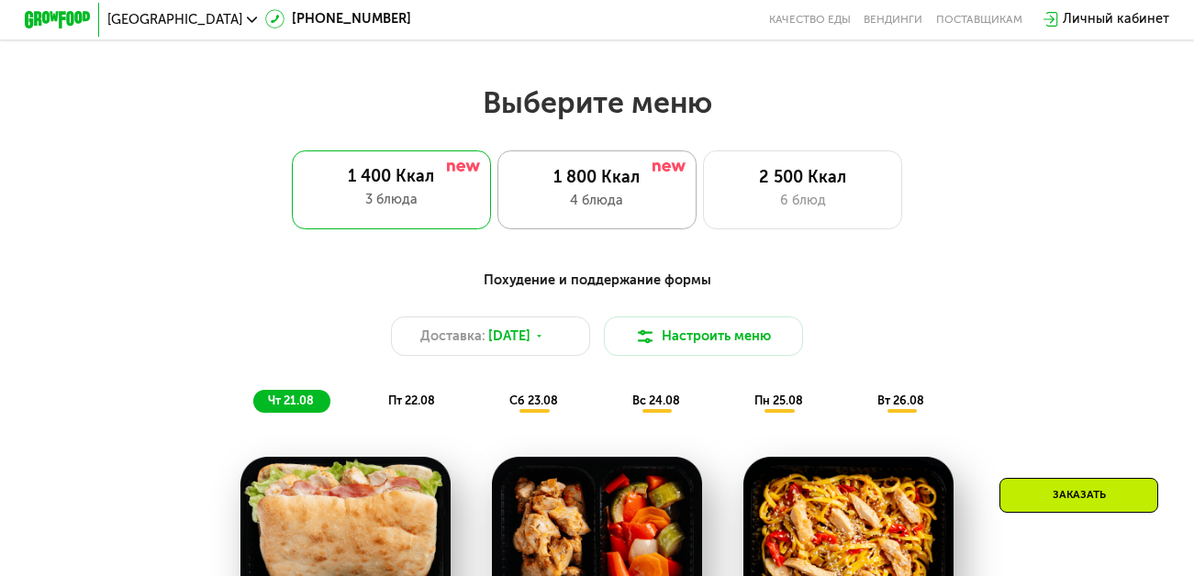
click at [613, 208] on div "4 блюда" at bounding box center [597, 201] width 164 height 20
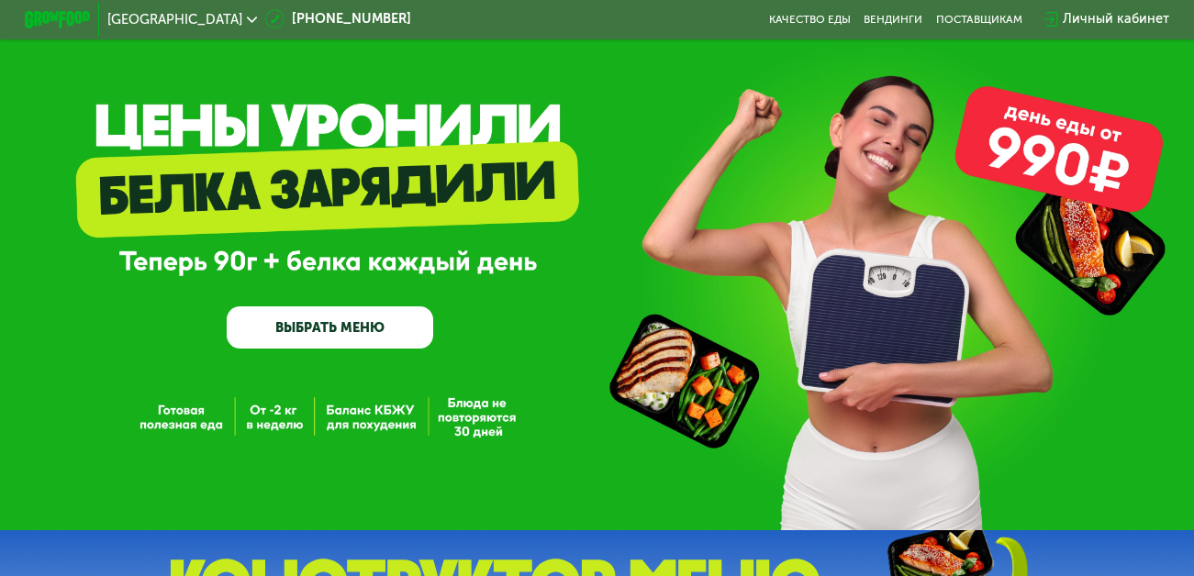
scroll to position [0, 0]
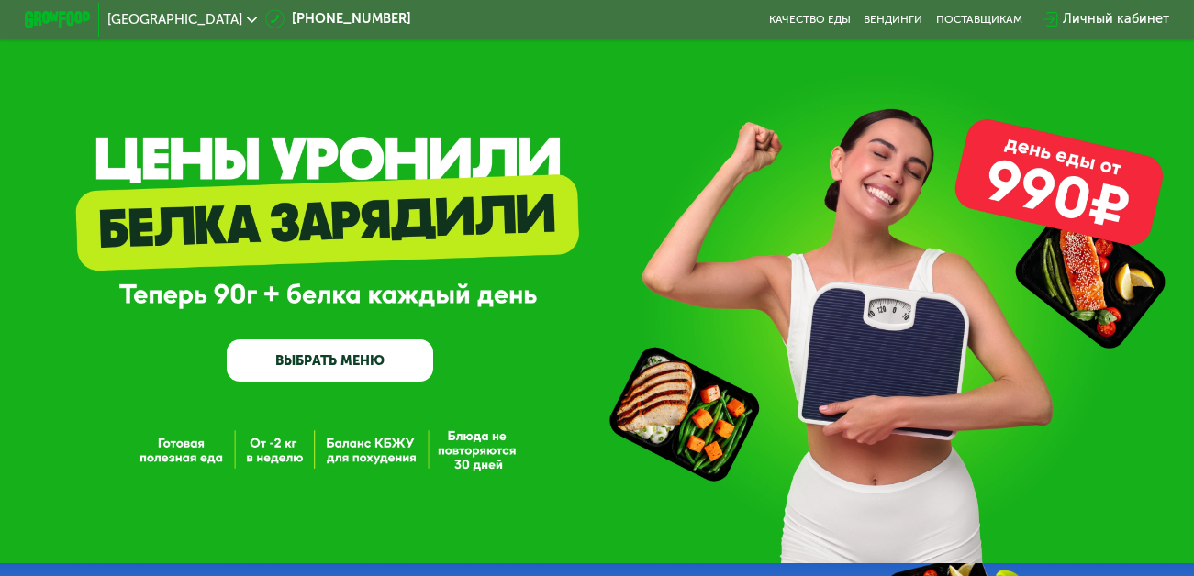
click at [1121, 17] on div "Личный кабинет" at bounding box center [1116, 19] width 106 height 20
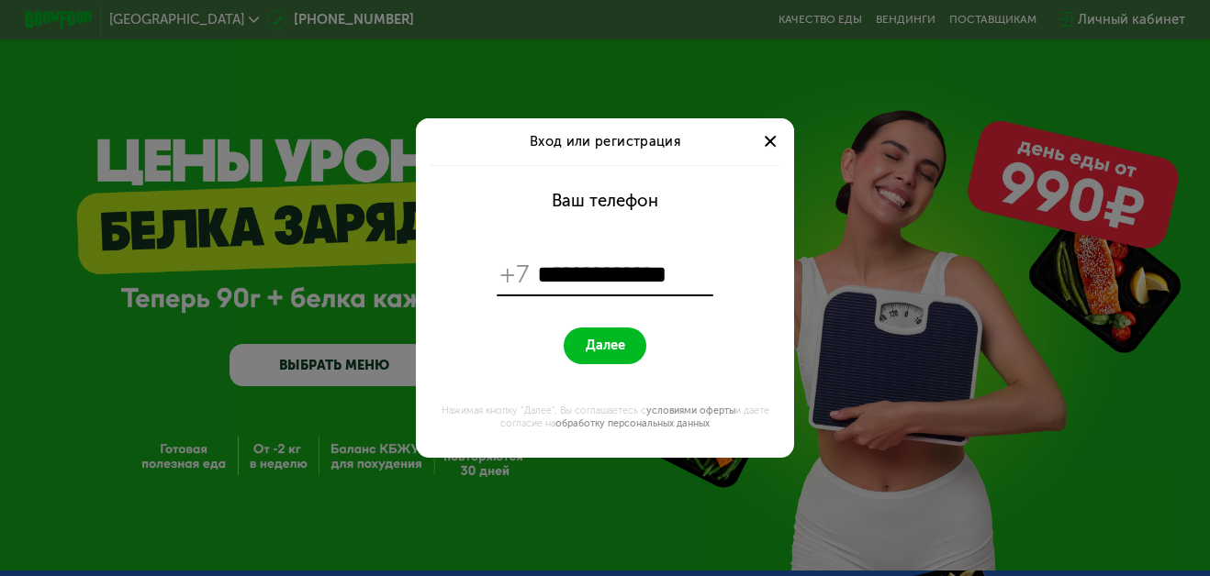
type input "**********"
click at [605, 346] on span "Далее" at bounding box center [605, 346] width 39 height 16
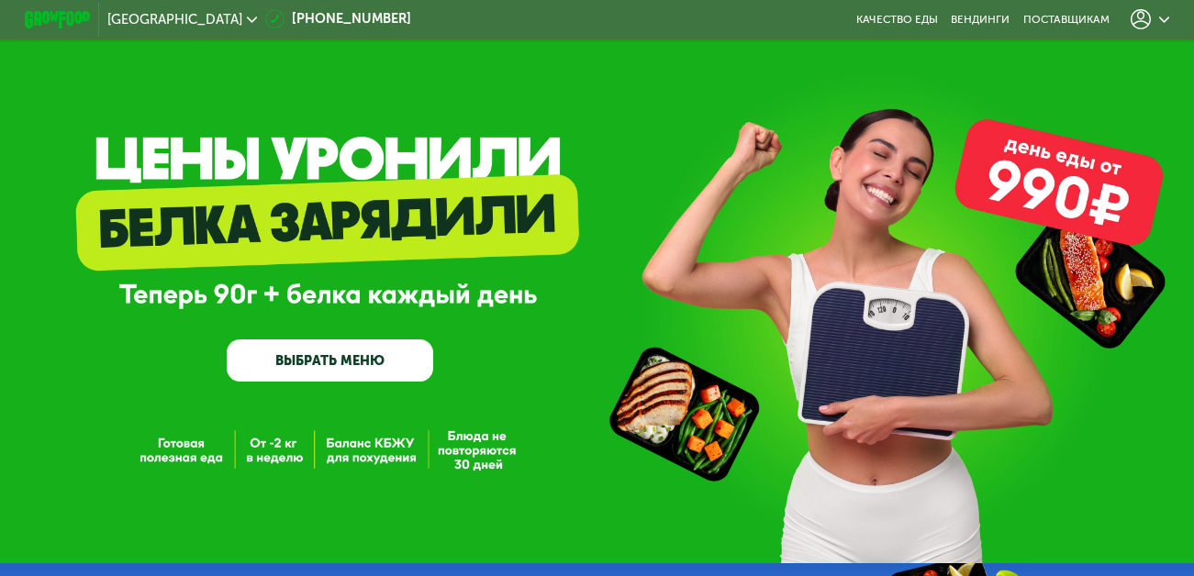
click at [1169, 17] on icon at bounding box center [1164, 20] width 10 height 10
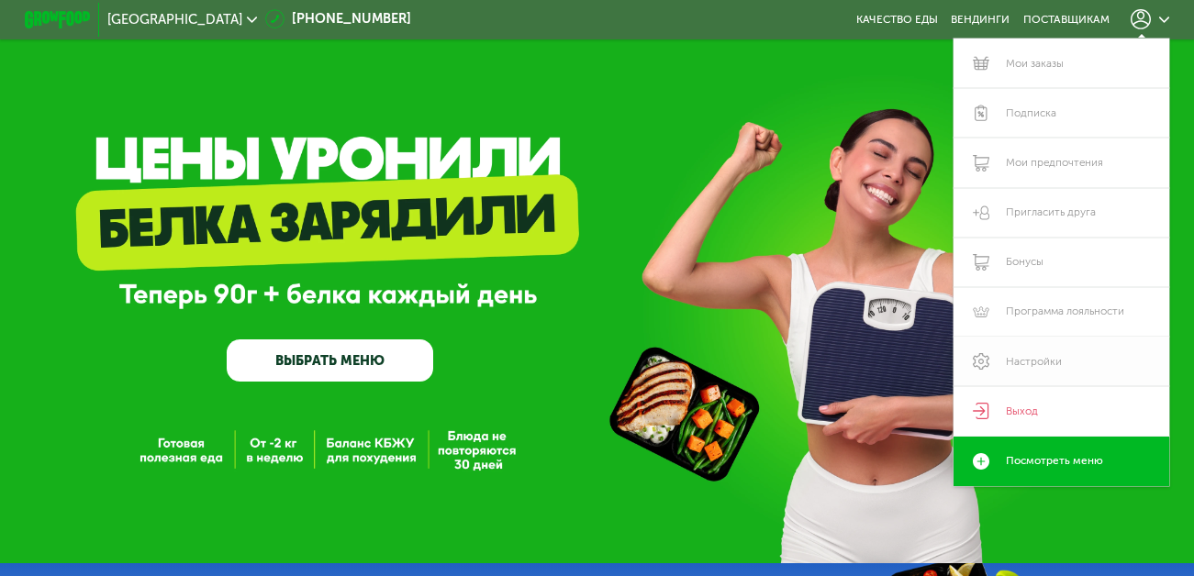
click at [1036, 356] on link "Настройки" at bounding box center [1062, 362] width 216 height 50
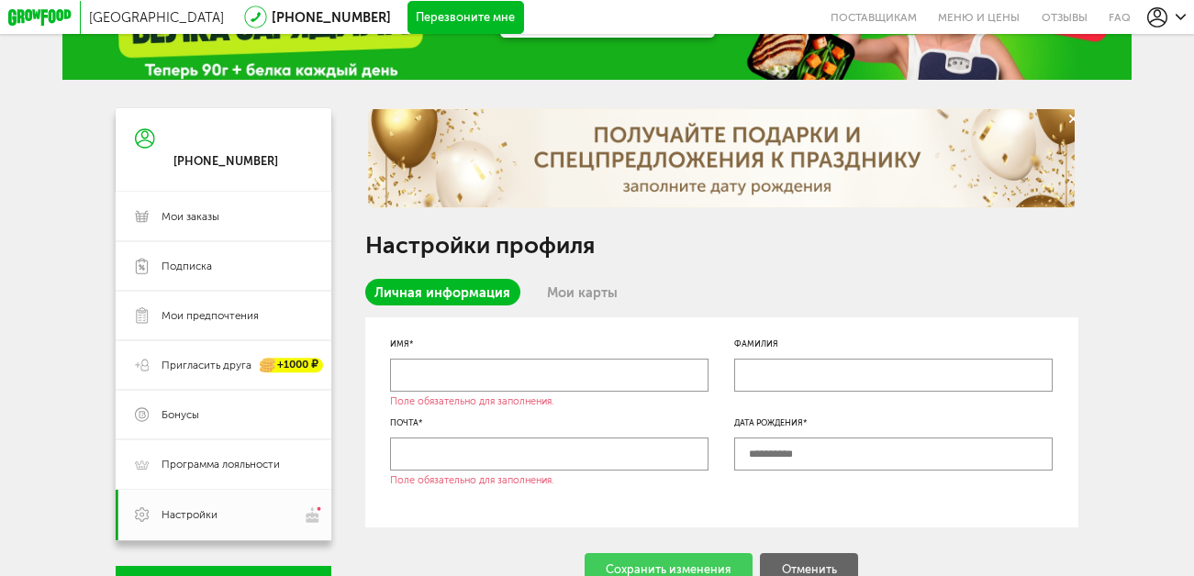
scroll to position [92, 0]
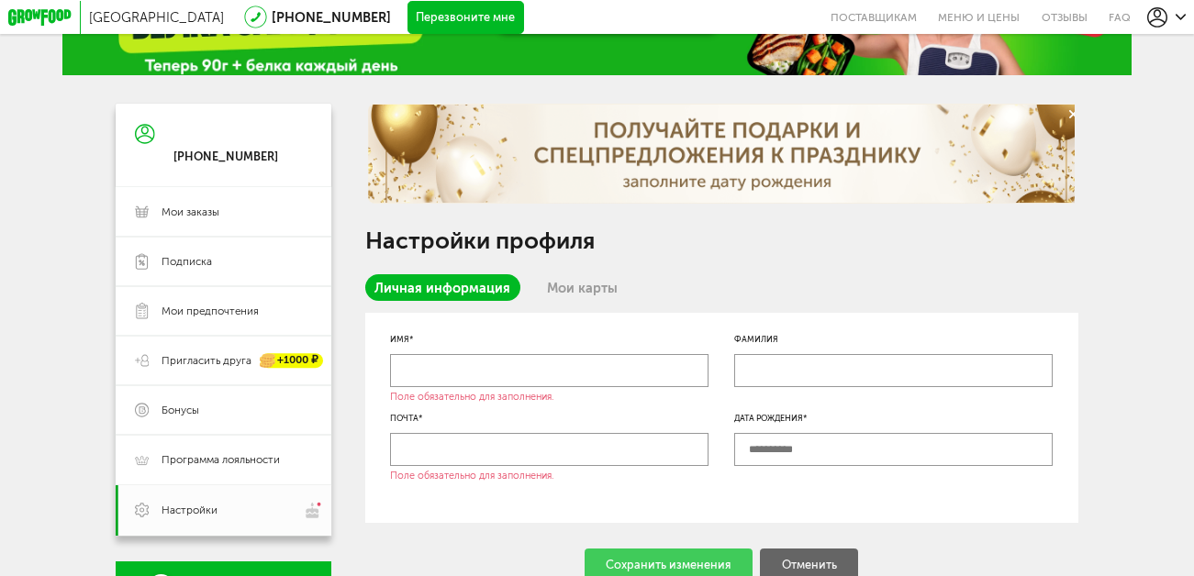
click at [543, 380] on input "text" at bounding box center [549, 370] width 319 height 33
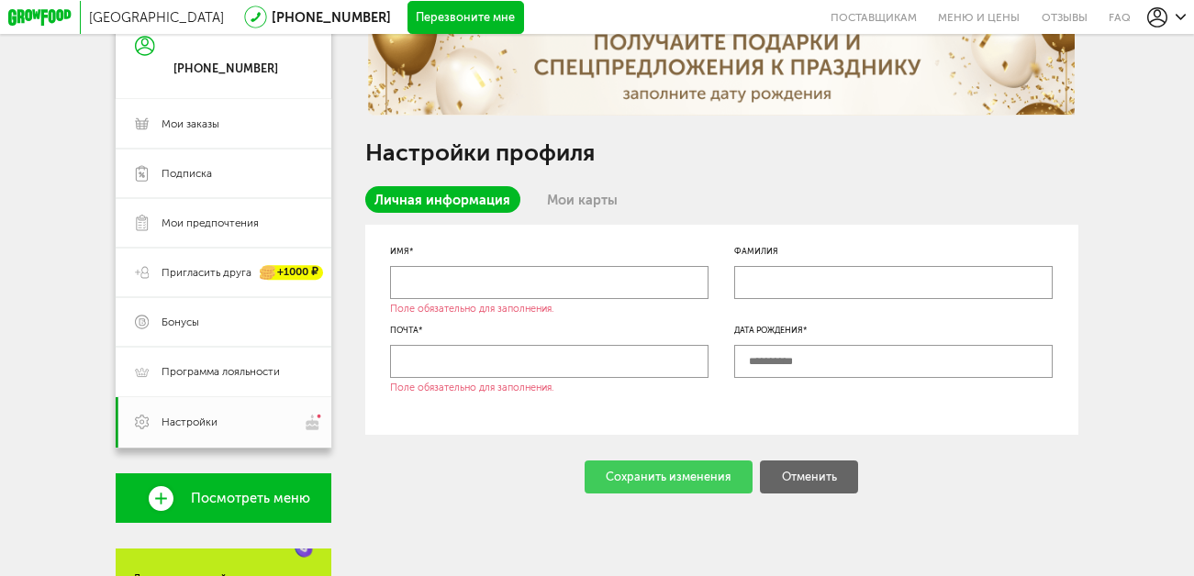
scroll to position [184, 0]
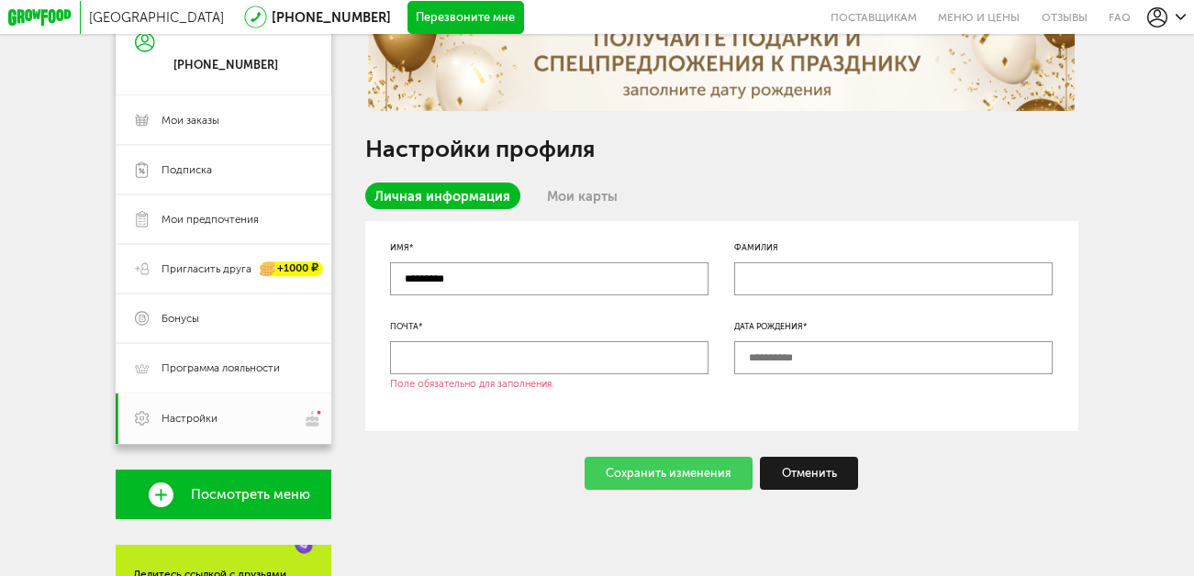
type input "*********"
click at [500, 364] on input "text" at bounding box center [549, 357] width 319 height 33
type input "**********"
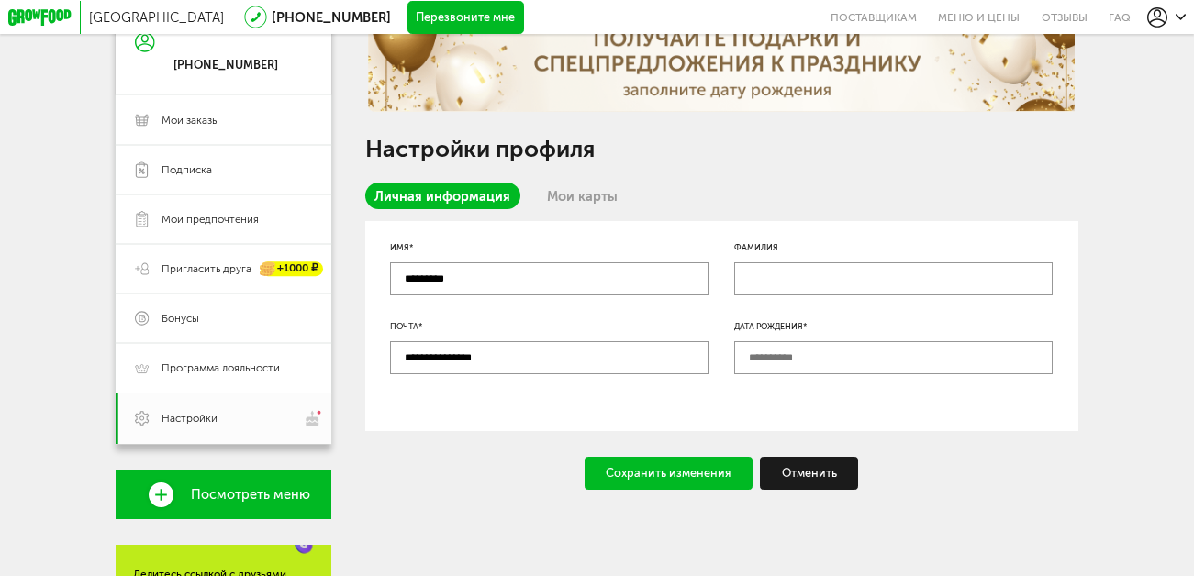
click at [764, 364] on input "text" at bounding box center [893, 357] width 319 height 33
type input "**********"
click at [675, 479] on div "Сохранить изменения" at bounding box center [669, 473] width 168 height 33
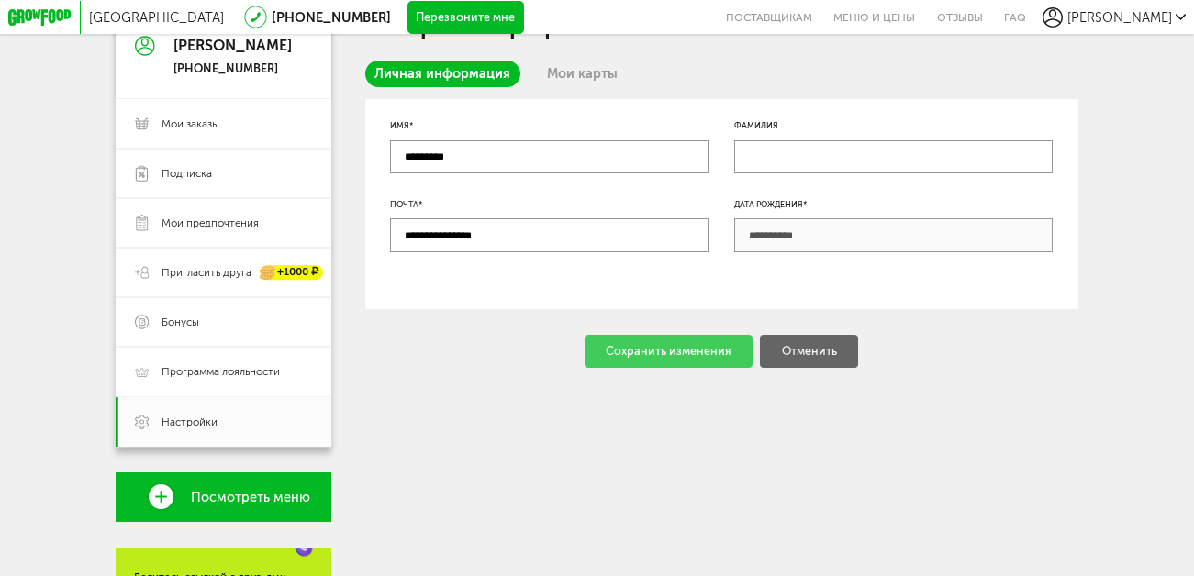
scroll to position [275, 0]
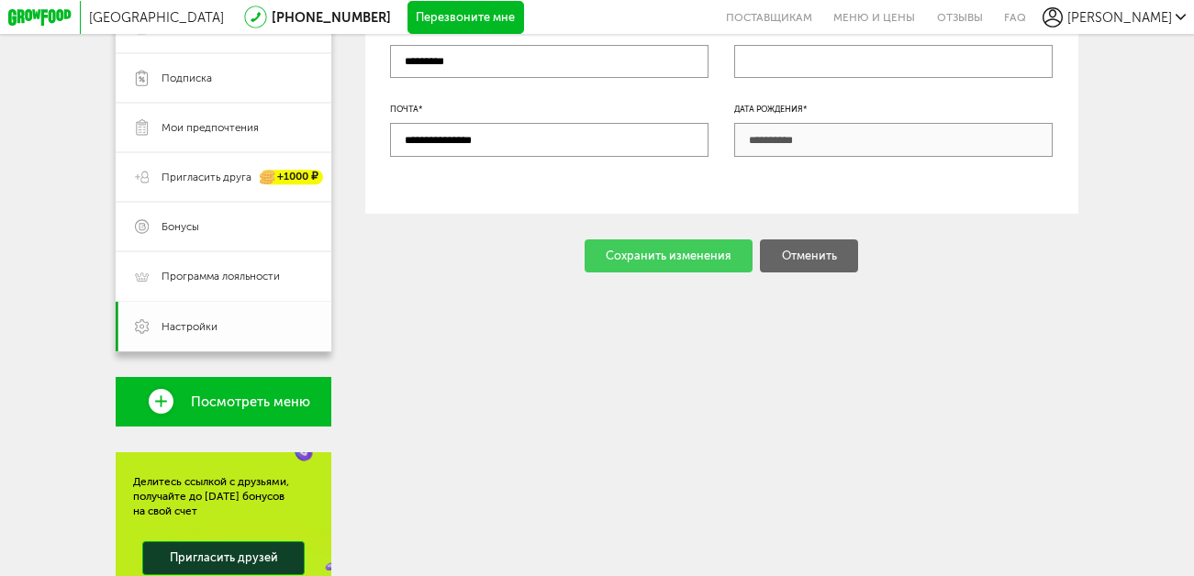
click at [225, 318] on link "Настройки" at bounding box center [224, 327] width 216 height 50
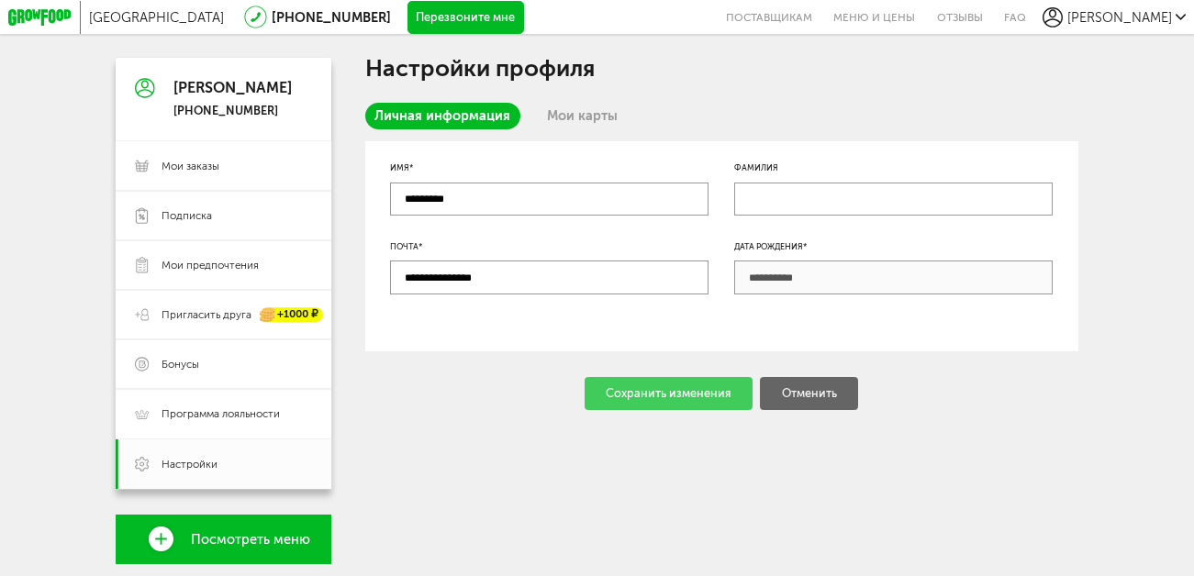
scroll to position [92, 0]
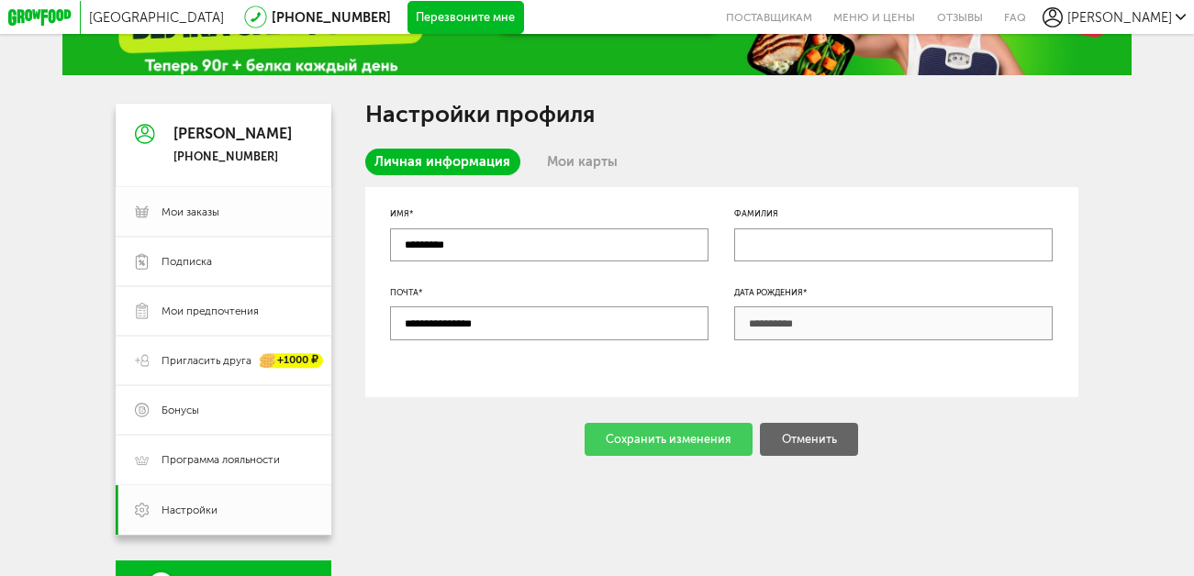
click at [212, 215] on span "Мои заказы" at bounding box center [191, 212] width 58 height 15
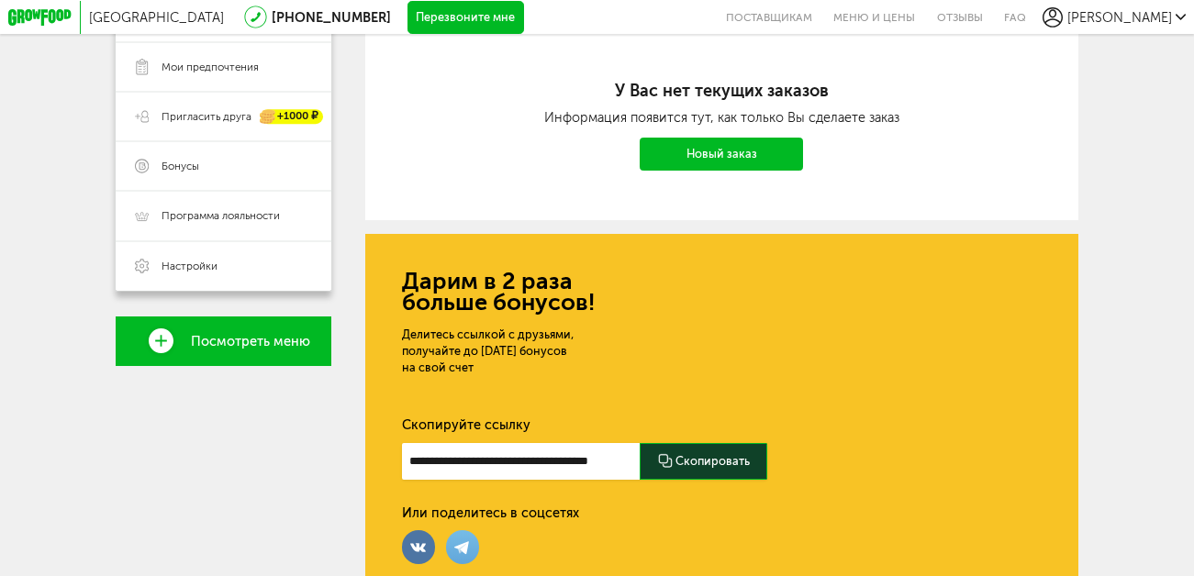
scroll to position [163, 0]
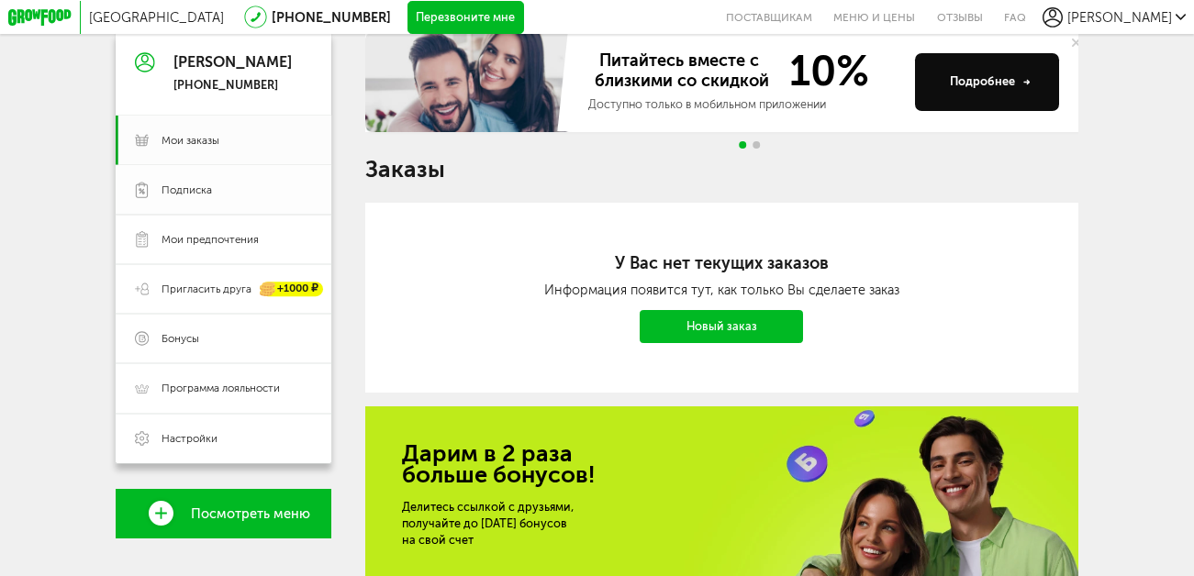
click at [172, 184] on link "Подписка" at bounding box center [224, 190] width 216 height 50
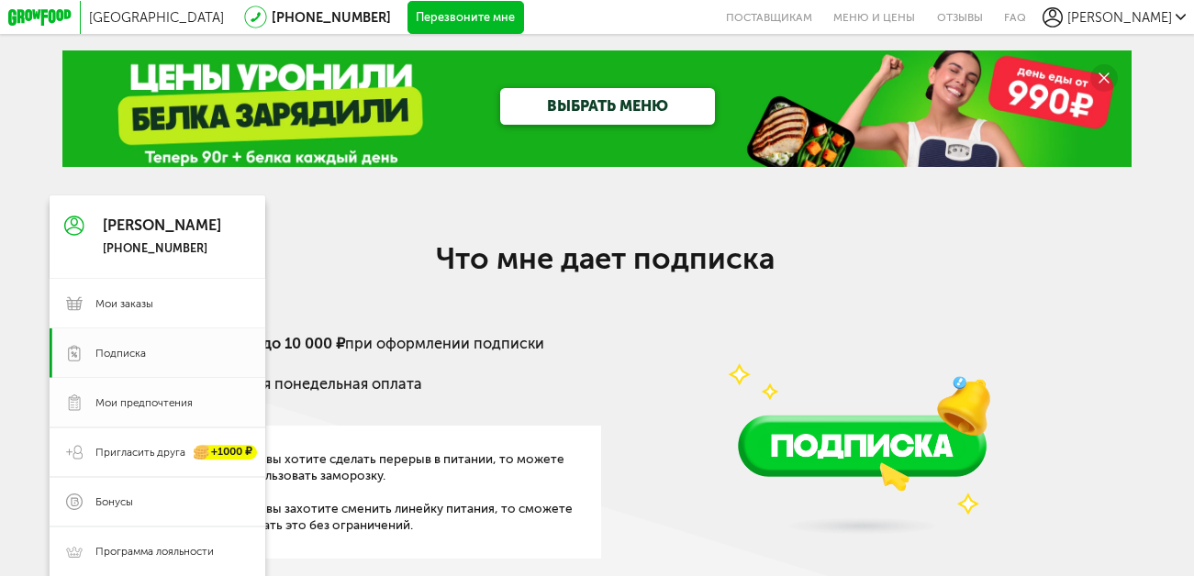
click at [102, 402] on span "Мои предпочтения" at bounding box center [143, 403] width 97 height 15
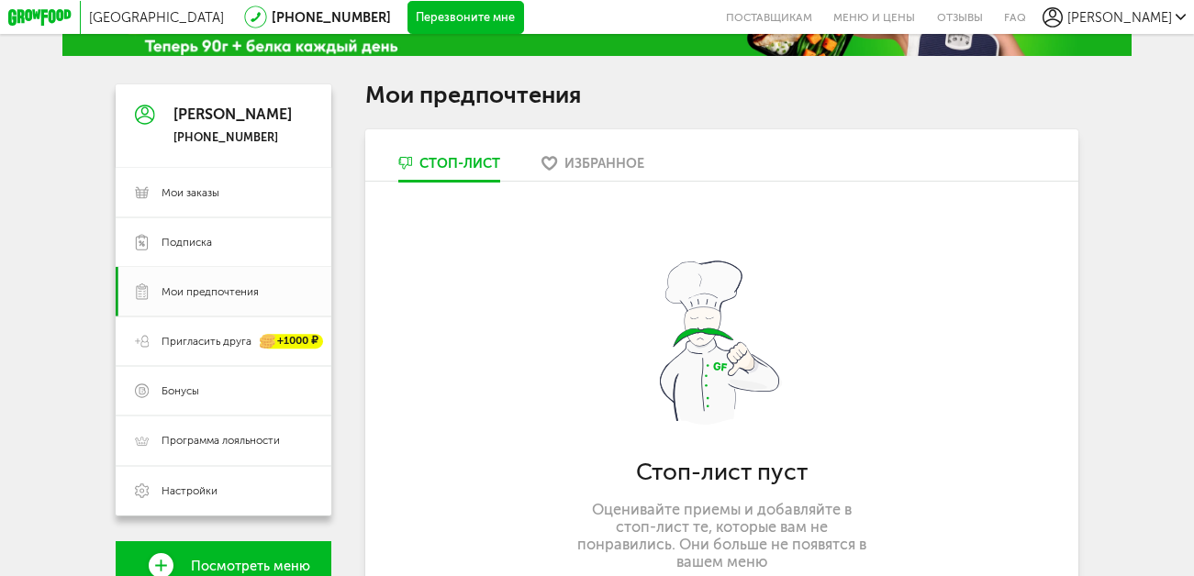
scroll to position [184, 0]
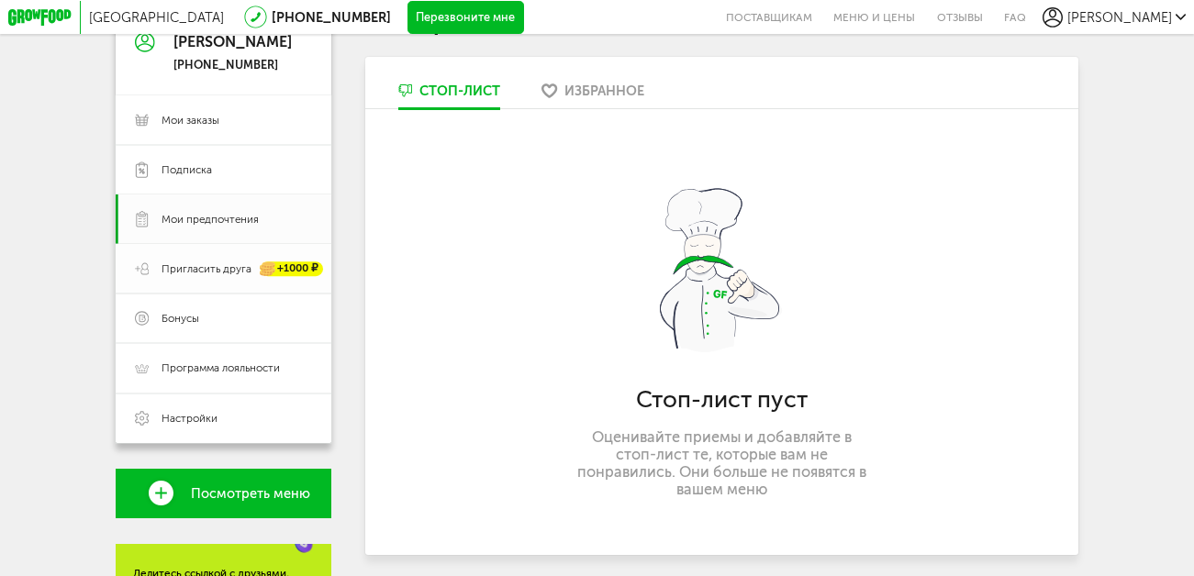
click at [174, 276] on span "Пригласить друга" at bounding box center [207, 269] width 90 height 15
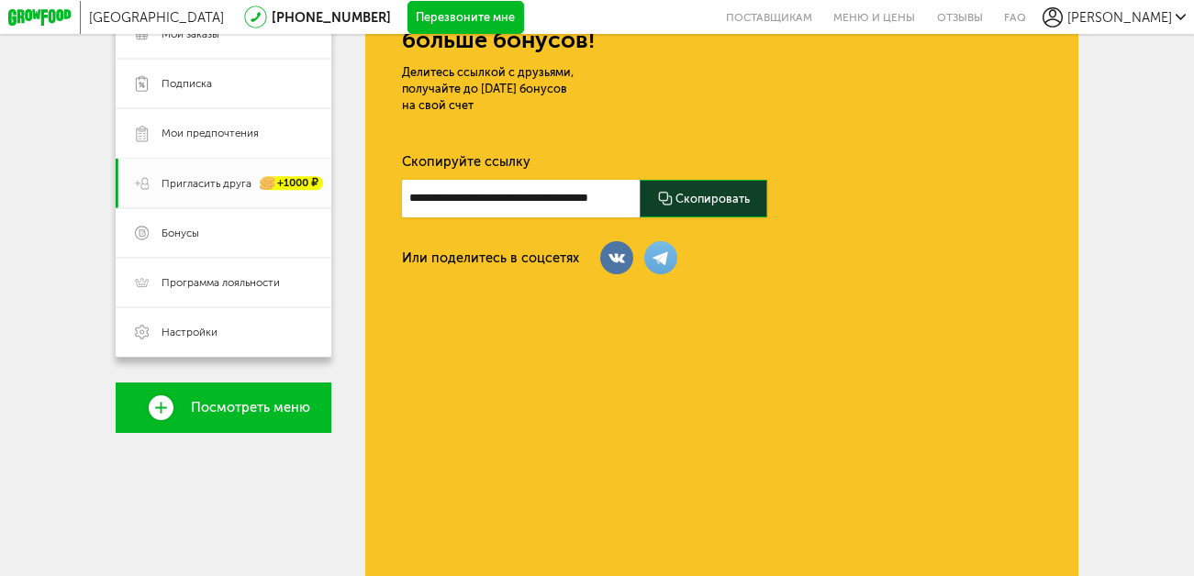
scroll to position [158, 0]
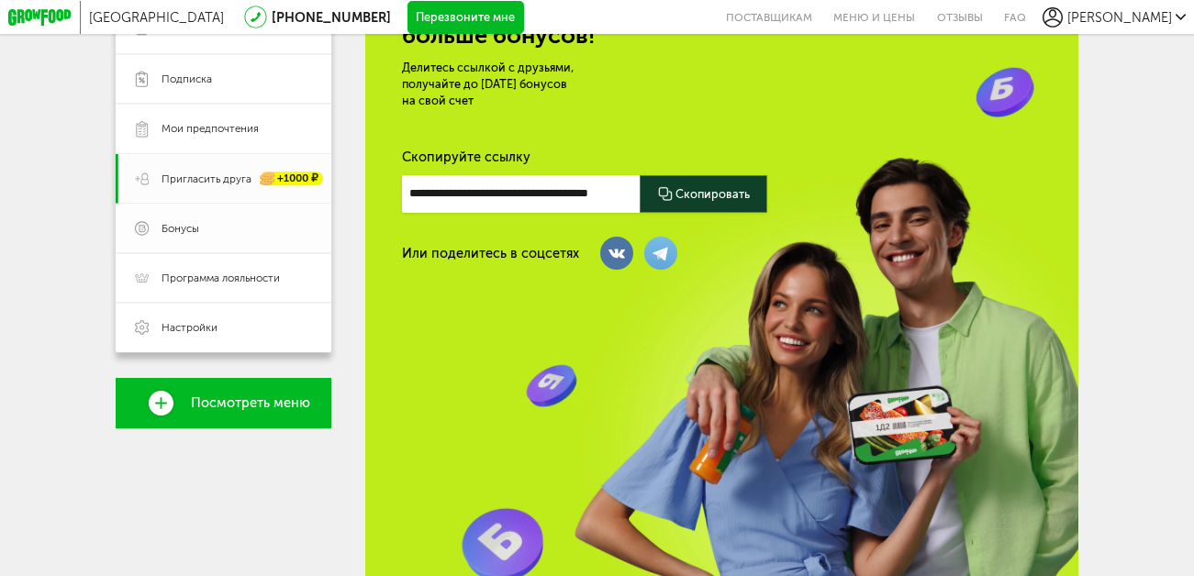
click at [196, 228] on span "Бонусы" at bounding box center [237, 228] width 151 height 15
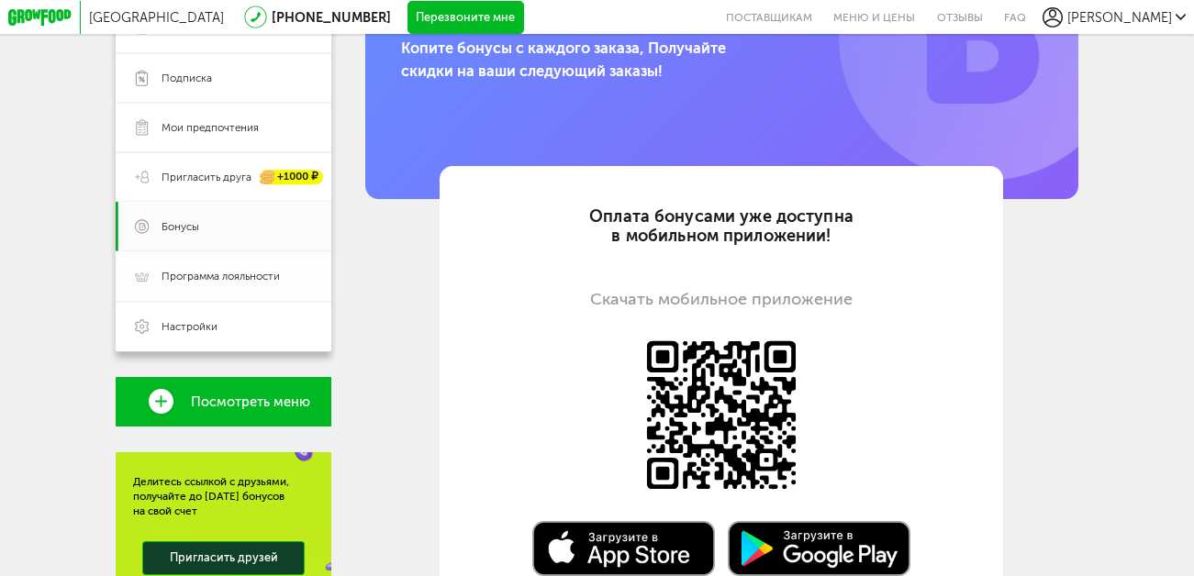
scroll to position [367, 0]
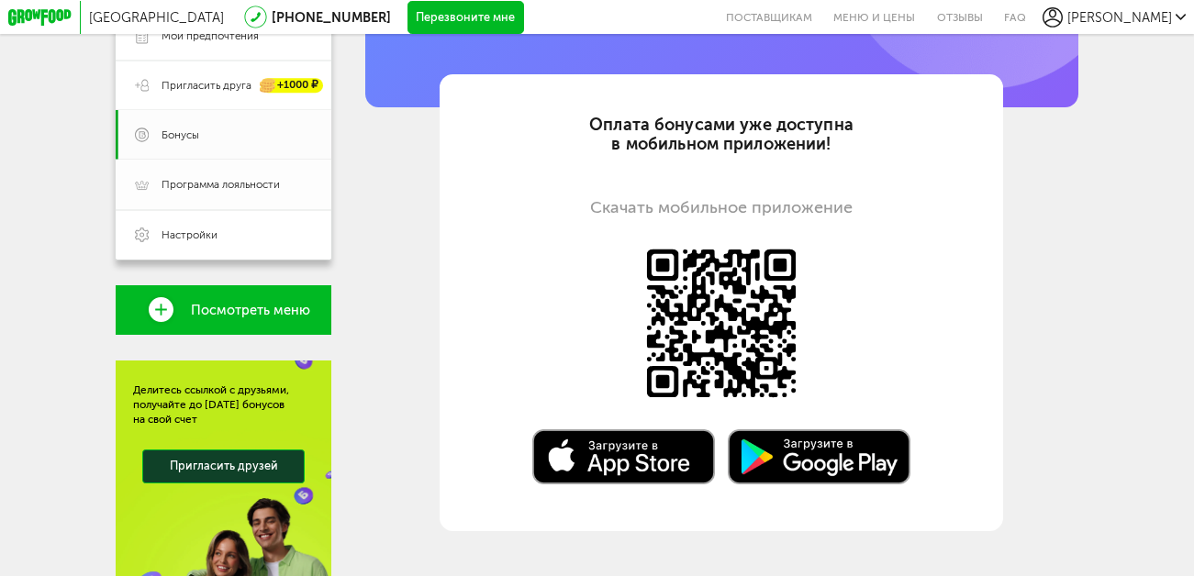
click at [251, 187] on span "Программа лояльности" at bounding box center [221, 184] width 118 height 15
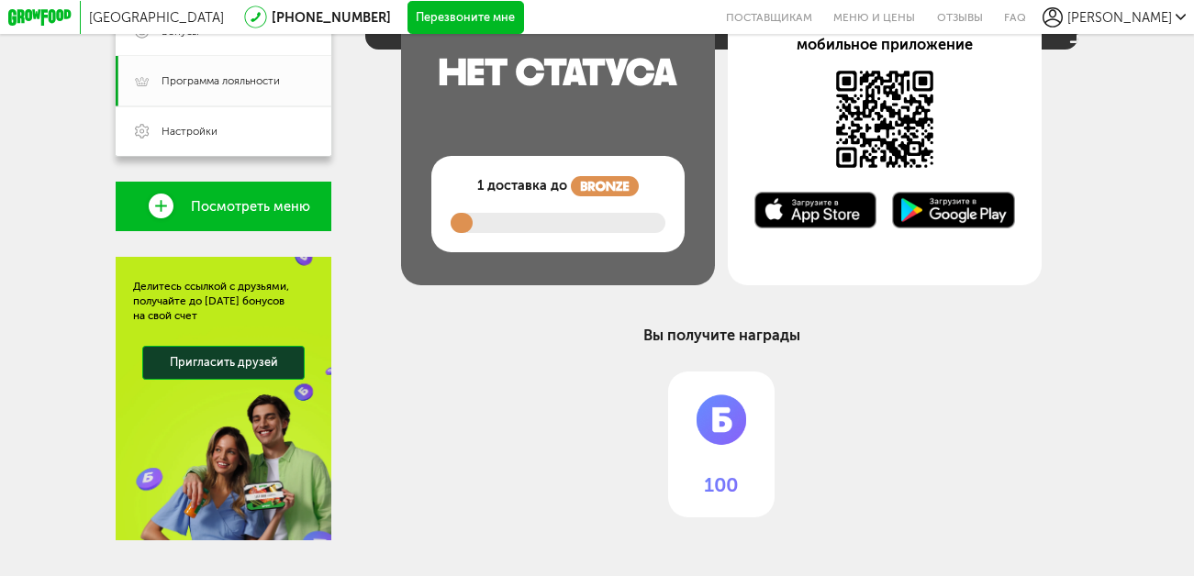
scroll to position [515, 0]
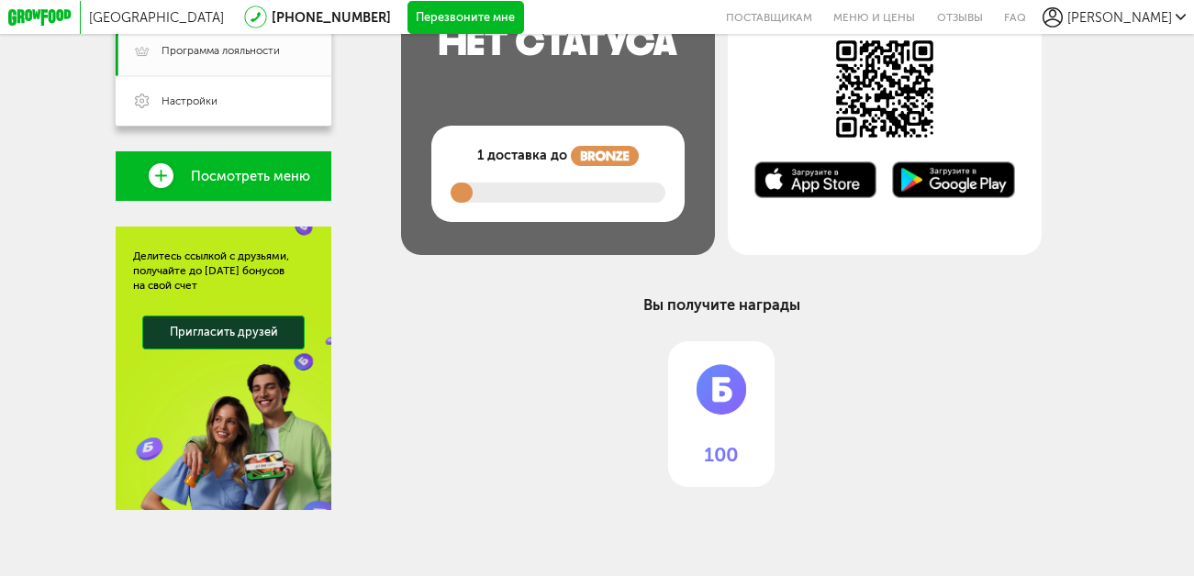
click at [207, 177] on span "Посмотреть меню" at bounding box center [250, 176] width 119 height 15
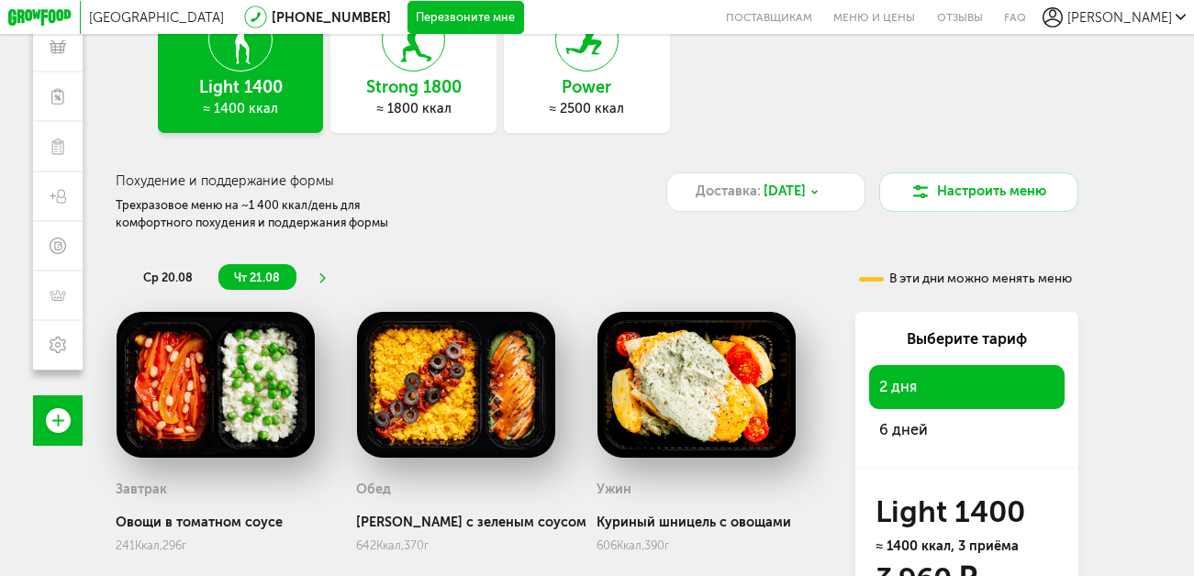
scroll to position [275, 0]
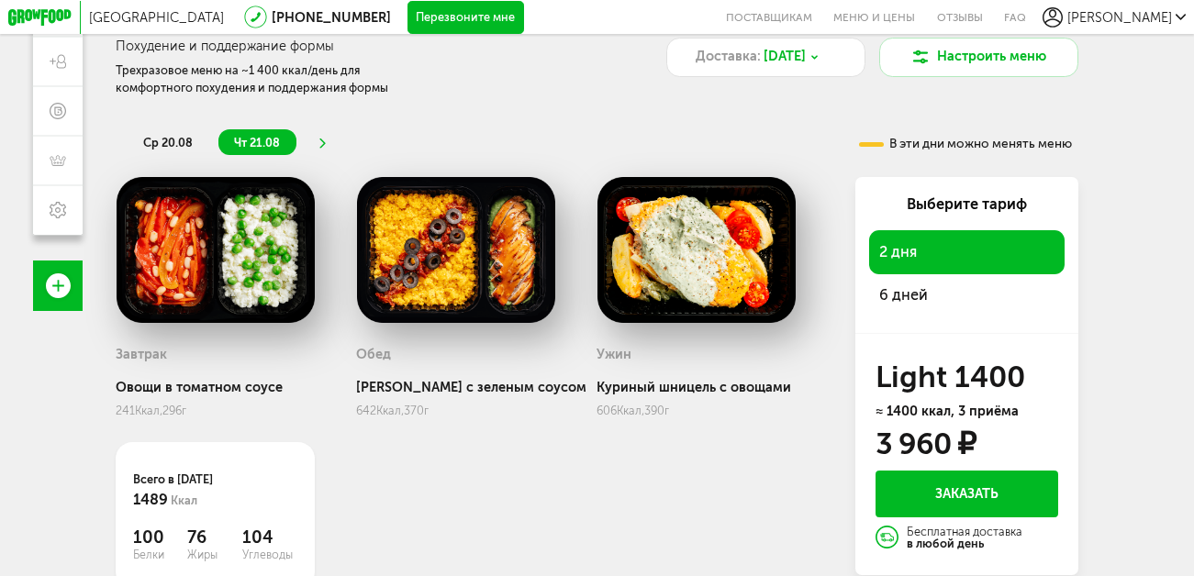
click at [902, 304] on span "6 дней" at bounding box center [903, 294] width 49 height 17
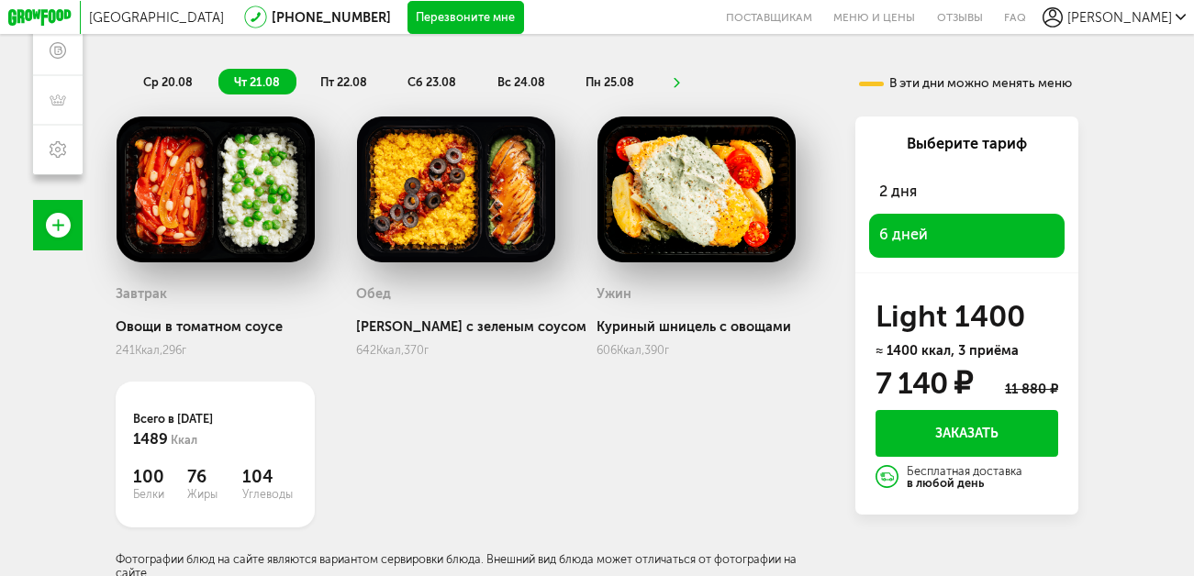
scroll to position [351, 0]
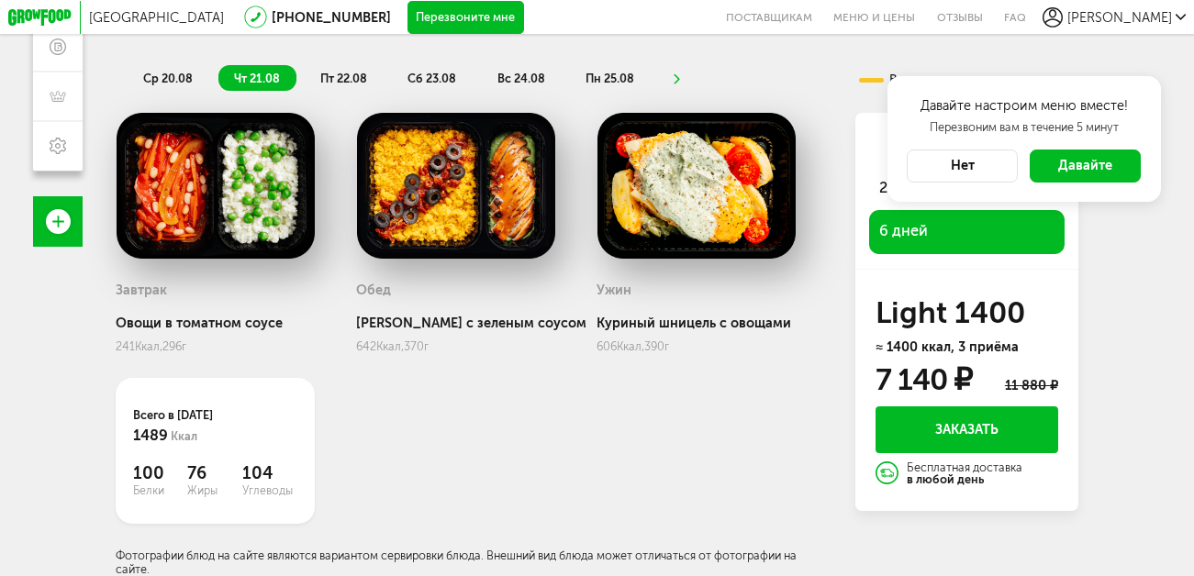
click at [988, 164] on button "Нет" at bounding box center [962, 166] width 111 height 33
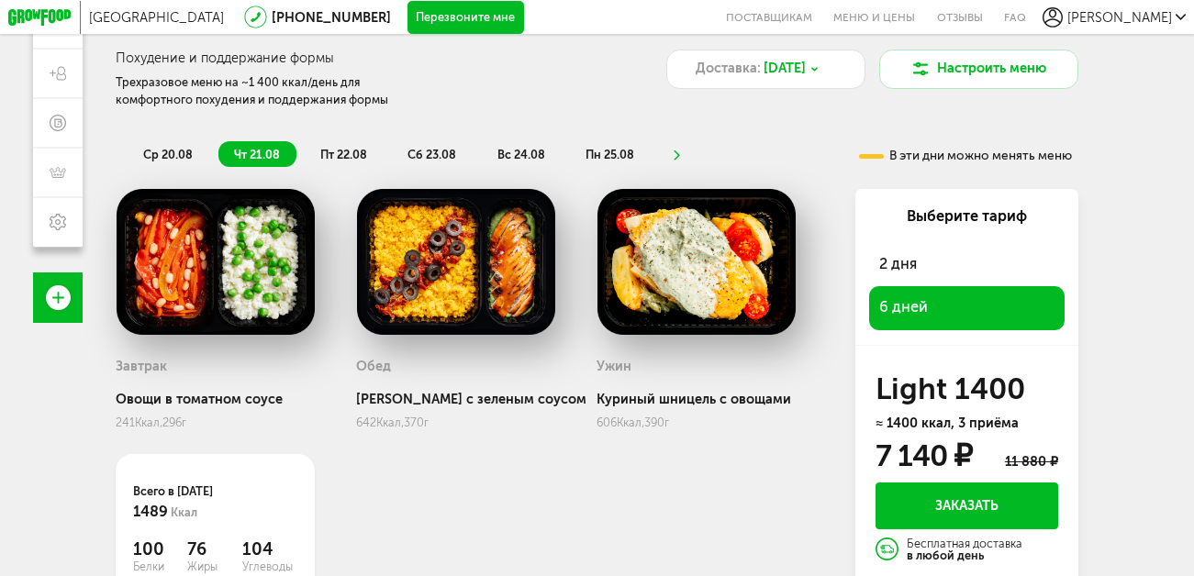
scroll to position [259, 0]
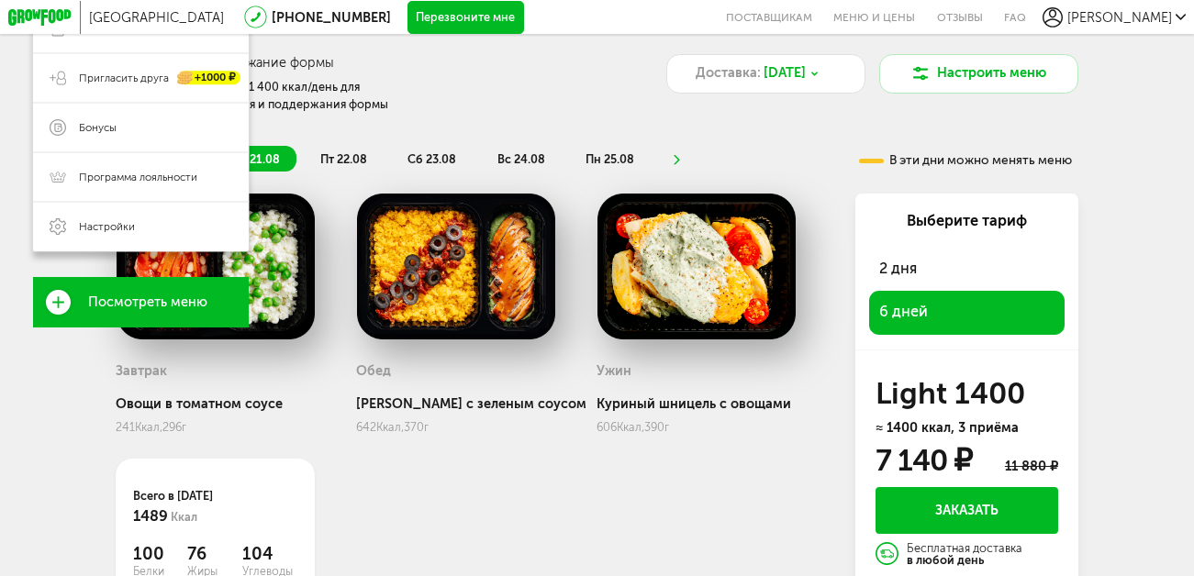
click at [54, 301] on icon at bounding box center [58, 302] width 25 height 25
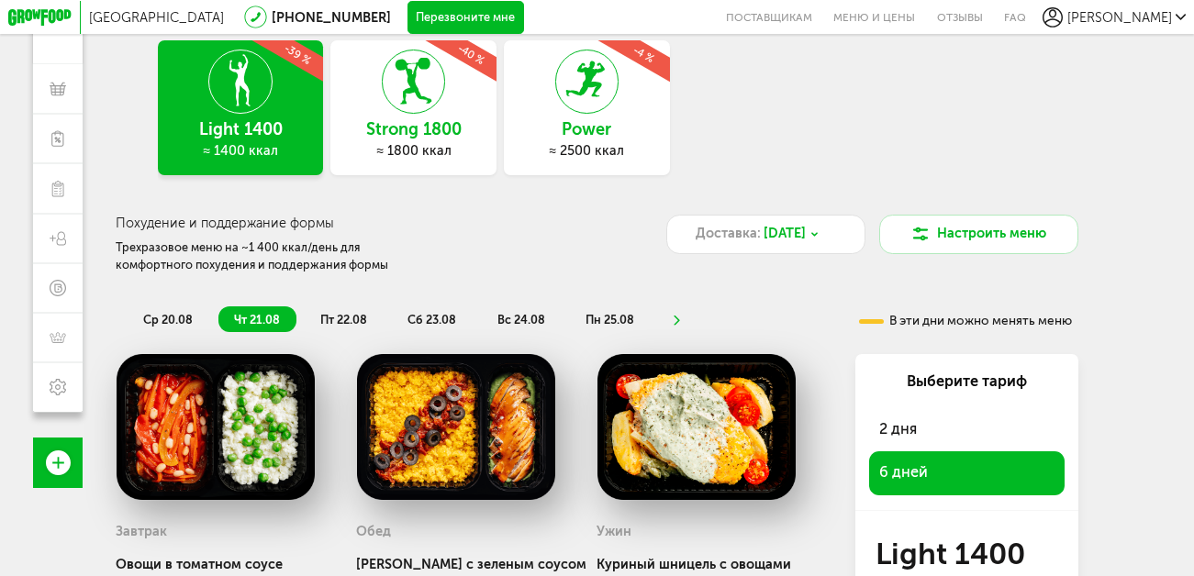
scroll to position [0, 0]
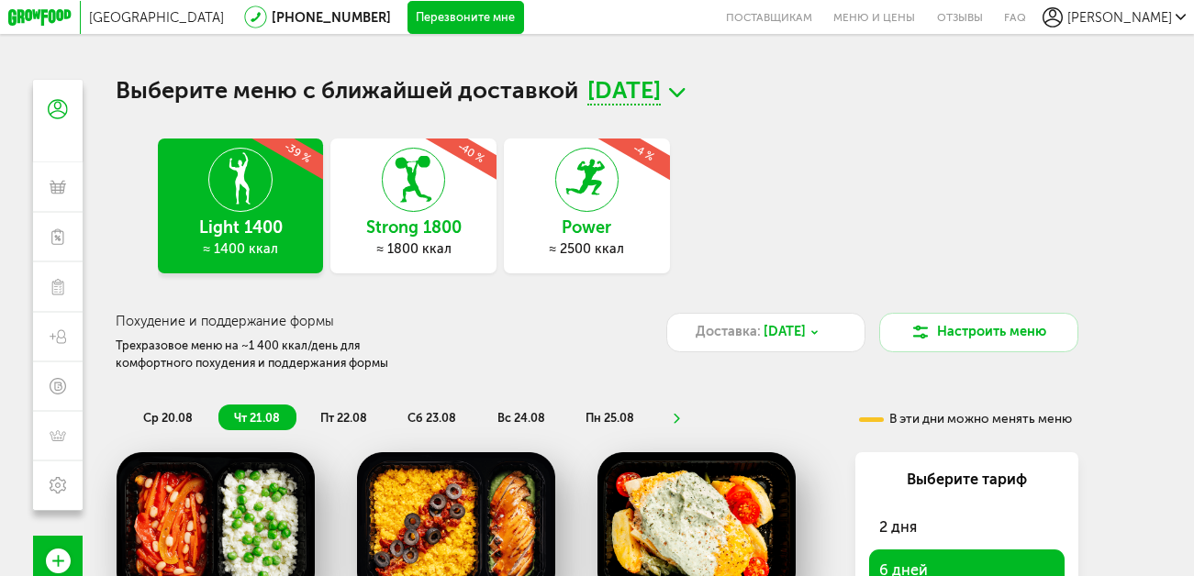
click at [433, 210] on icon at bounding box center [414, 179] width 62 height 63
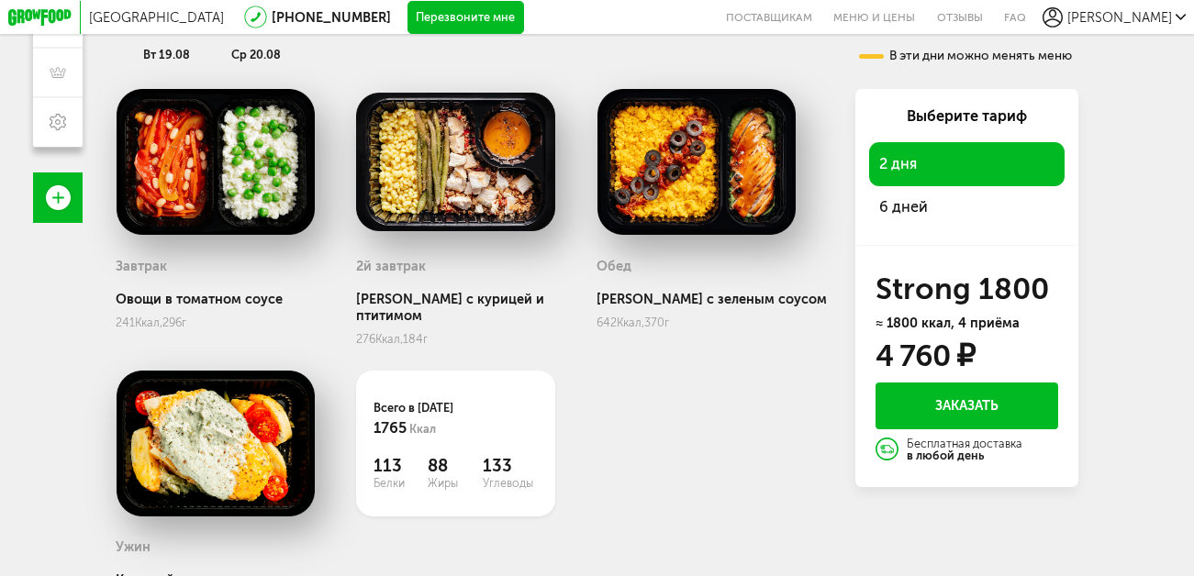
scroll to position [367, 0]
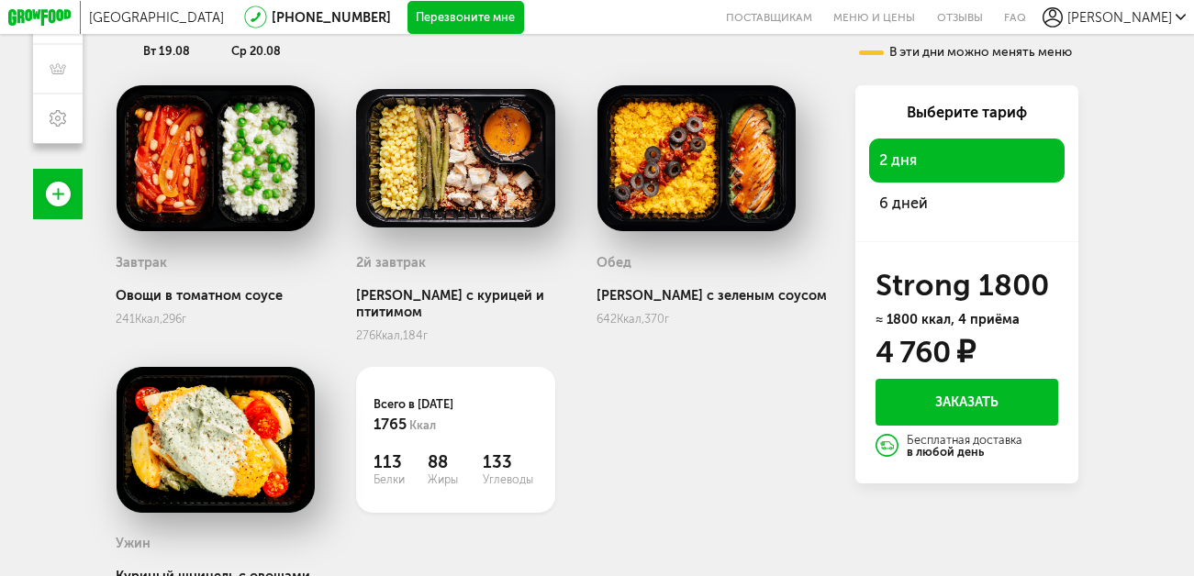
click at [898, 205] on span "6 дней" at bounding box center [903, 203] width 49 height 17
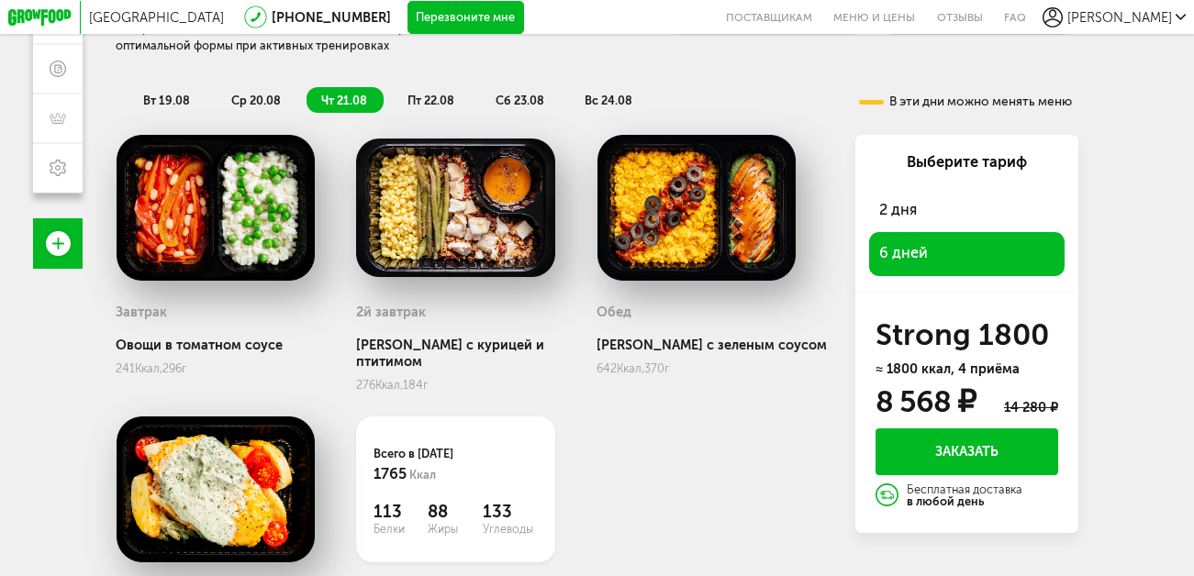
scroll to position [170, 0]
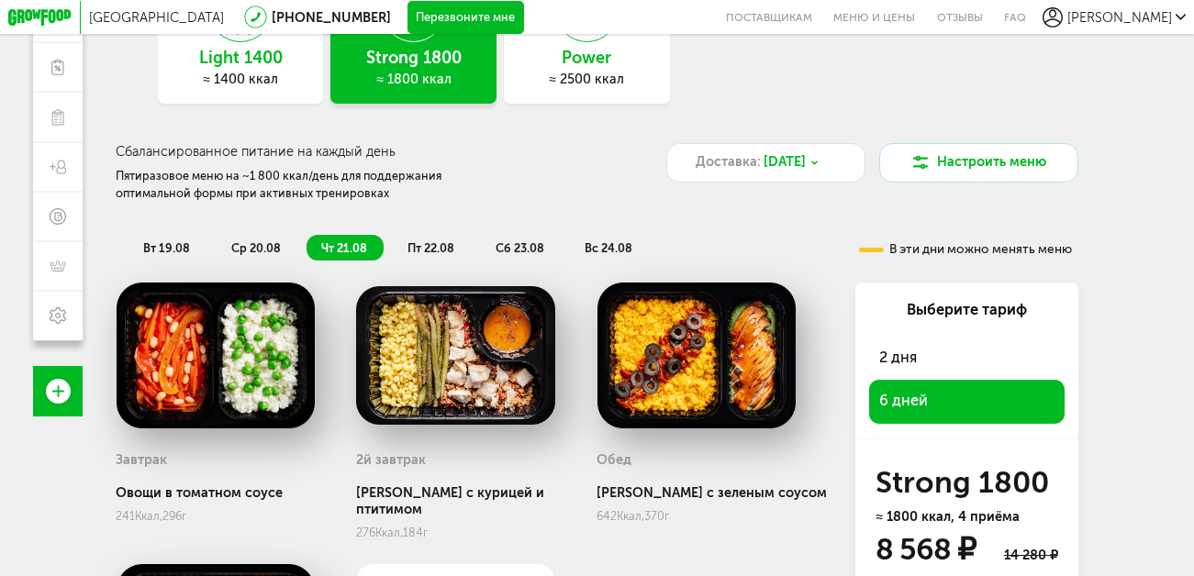
click at [429, 241] on li "пт 22.08" at bounding box center [432, 248] width 78 height 26
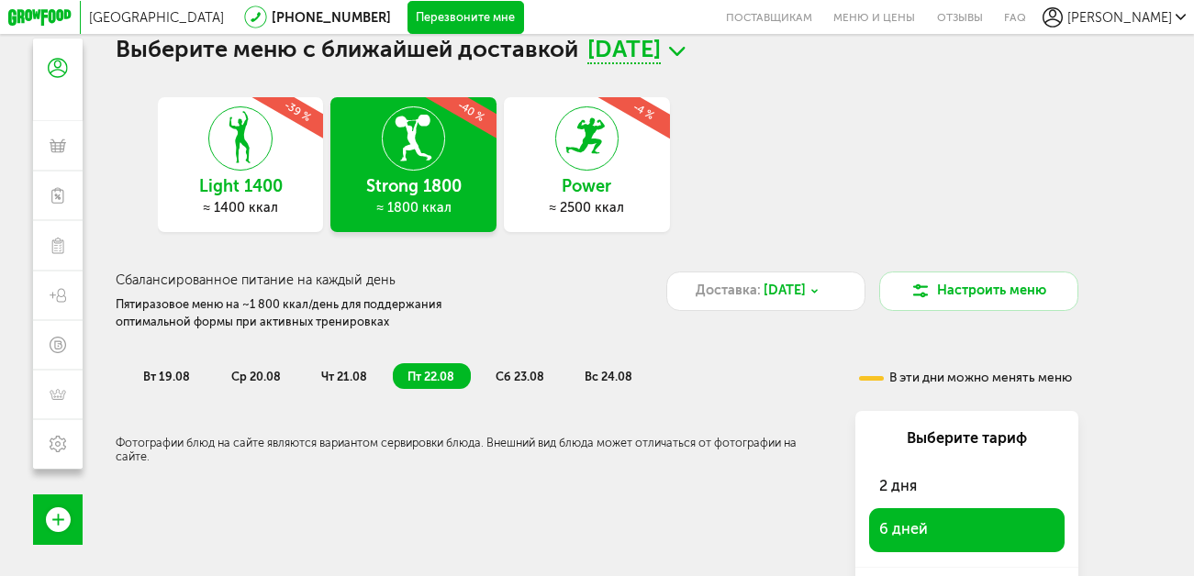
scroll to position [0, 0]
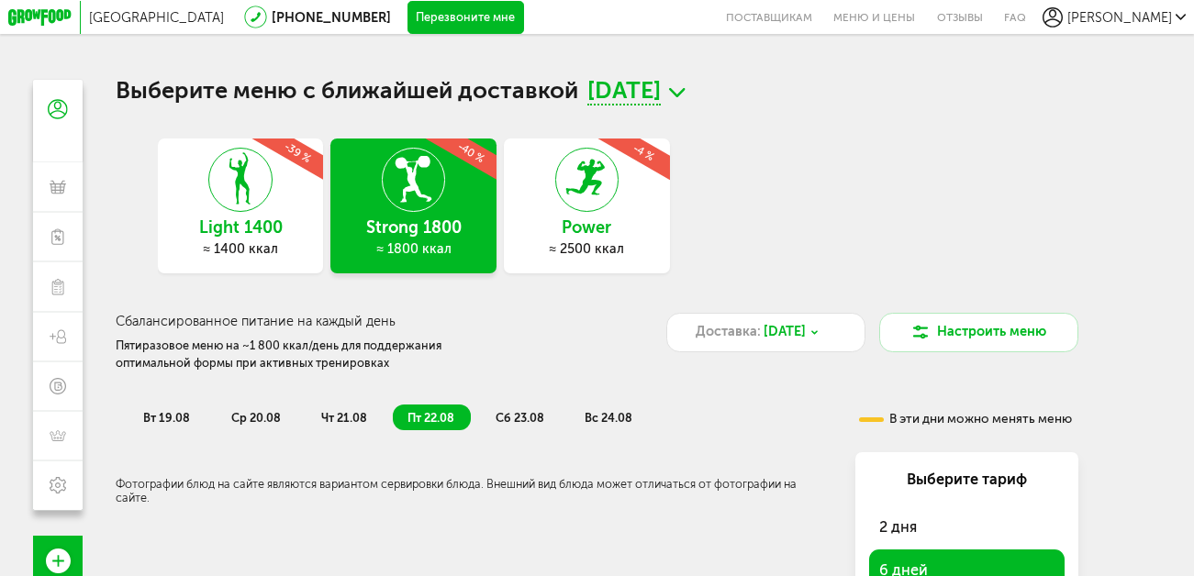
click at [661, 97] on span "19 августа, вт" at bounding box center [623, 93] width 73 height 26
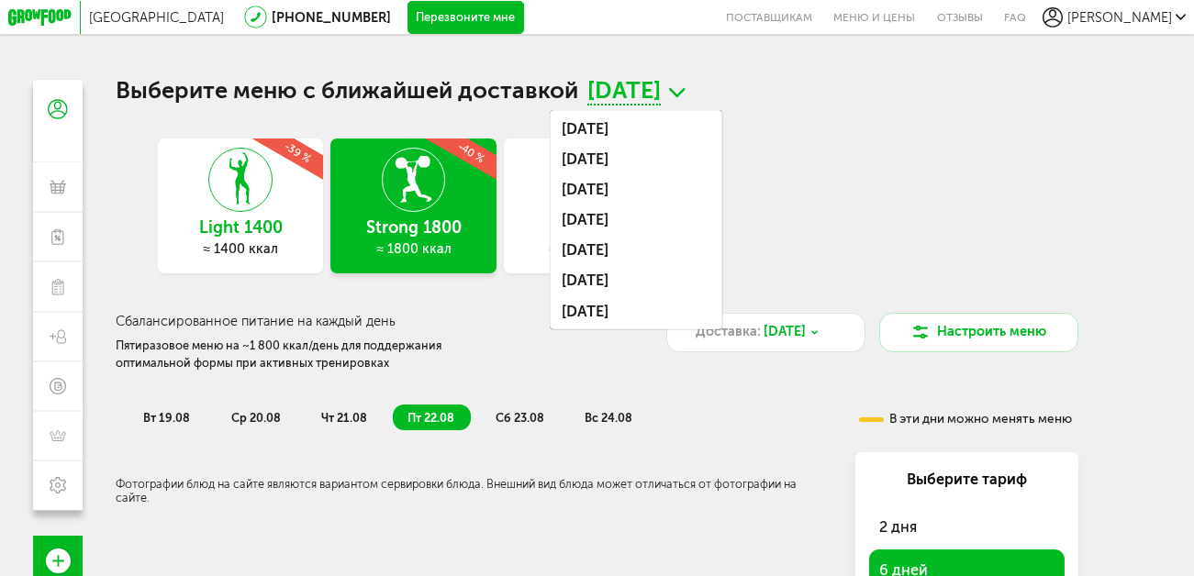
click at [661, 97] on span "19 августа, вт" at bounding box center [623, 93] width 73 height 26
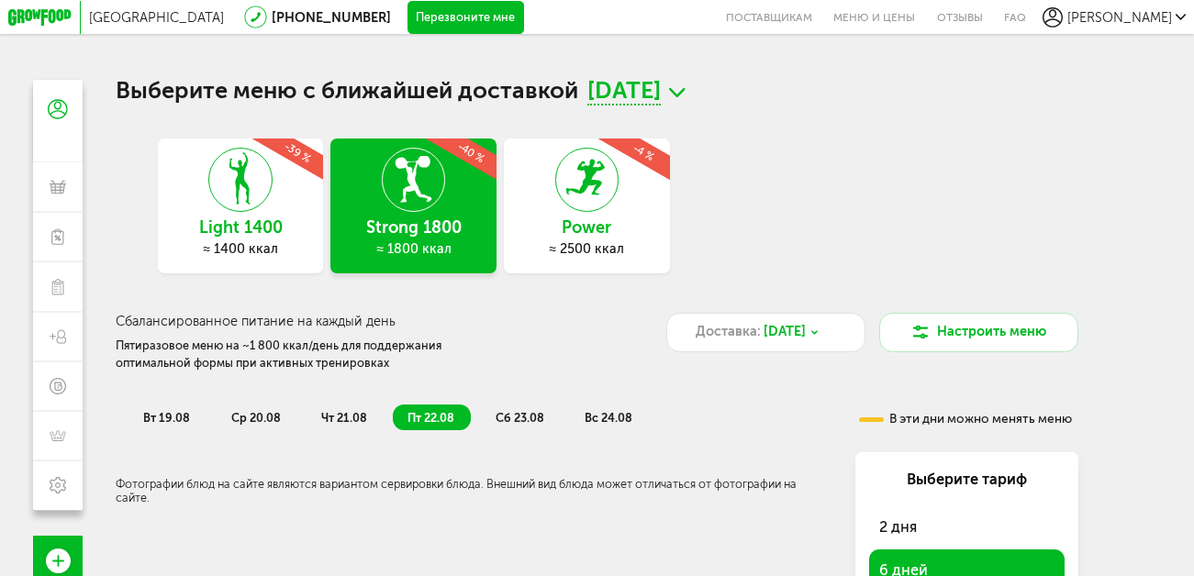
click at [264, 179] on icon at bounding box center [240, 179] width 62 height 63
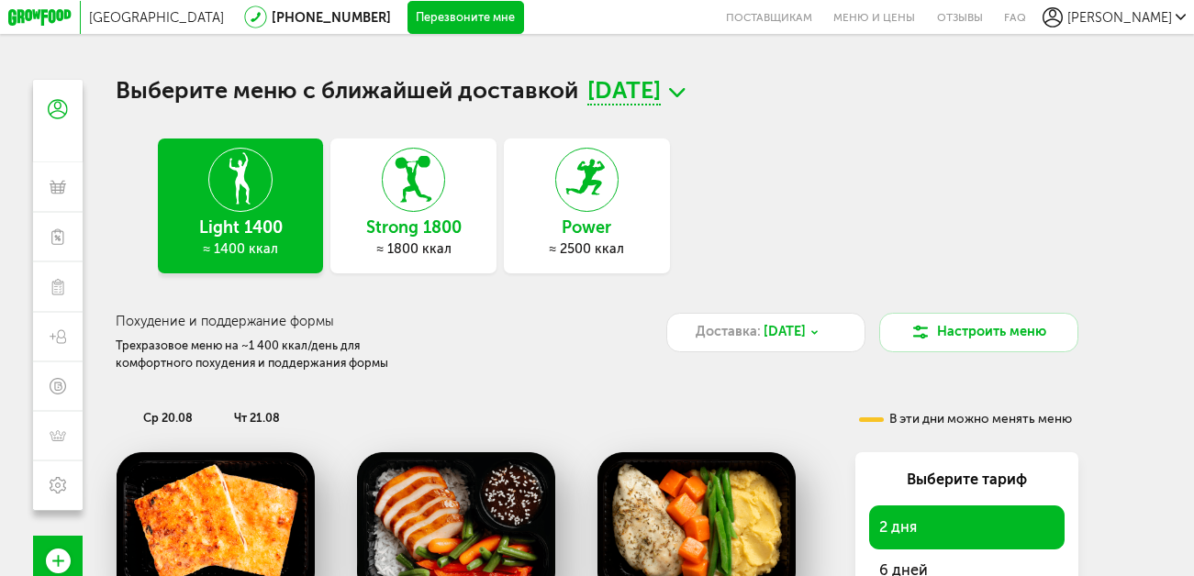
scroll to position [92, 0]
